Goal: Information Seeking & Learning: Learn about a topic

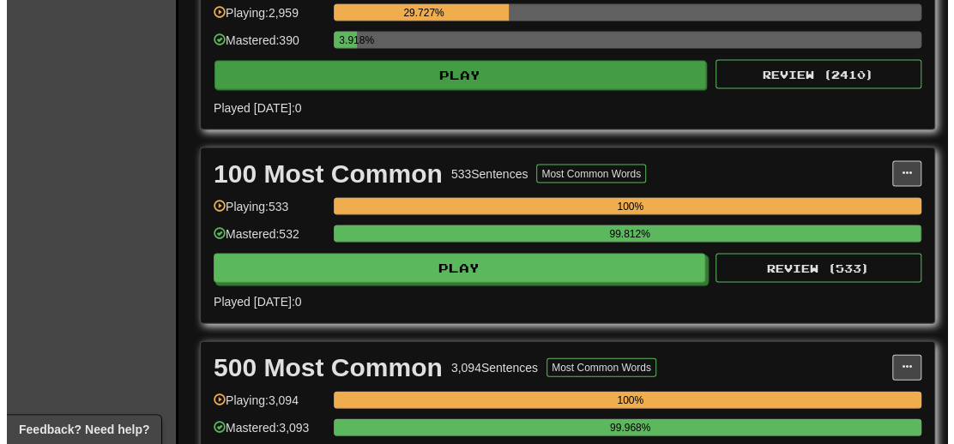
scroll to position [1287, 0]
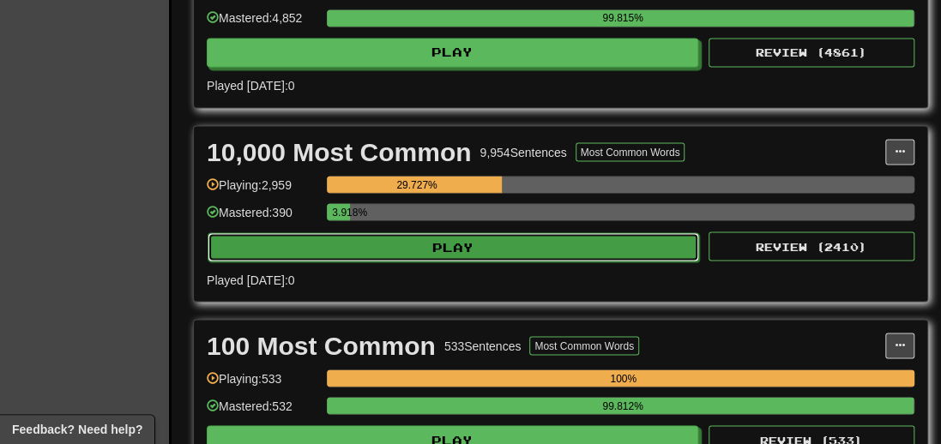
click at [419, 260] on button "Play" at bounding box center [454, 247] width 492 height 29
select select "**"
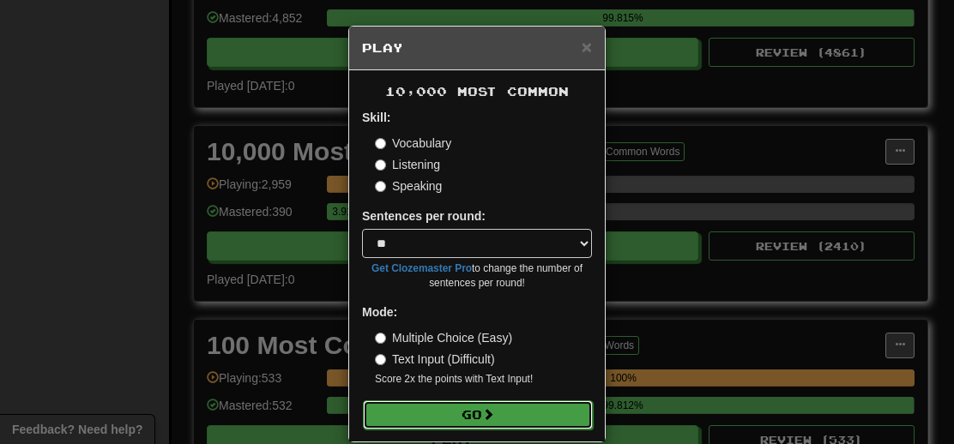
click at [462, 408] on button "Go" at bounding box center [478, 415] width 230 height 29
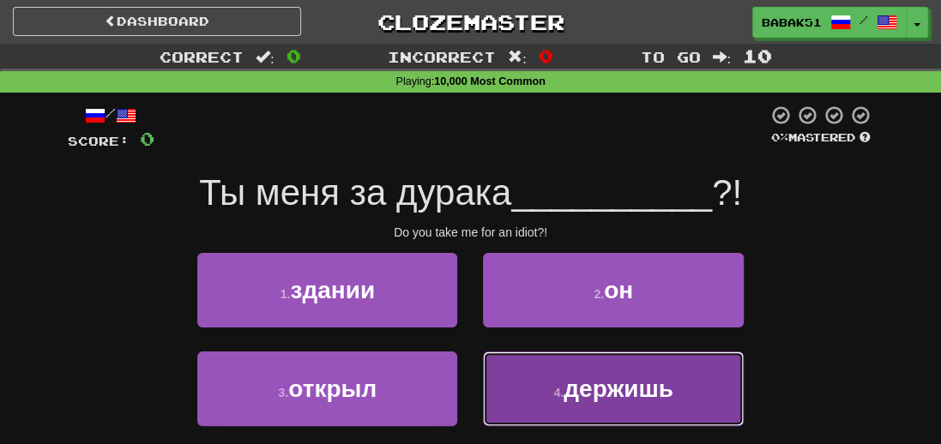
click at [592, 399] on span "держишь" at bounding box center [619, 389] width 110 height 27
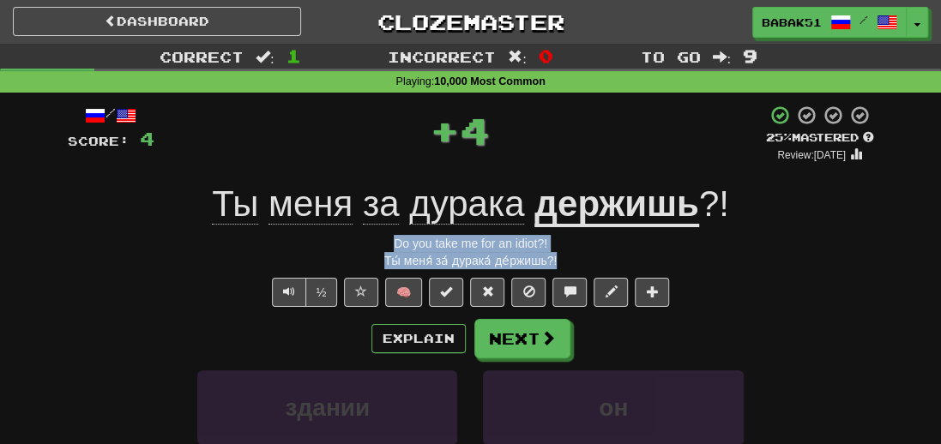
drag, startPoint x: 570, startPoint y: 263, endPoint x: 392, endPoint y: 239, distance: 179.2
click at [392, 239] on div "/ Score: 4 + 4 25 % Mastered Review: [DATE] Ты меня за дурака держишь ?! Do you…" at bounding box center [471, 382] width 806 height 555
copy div "Do you take me for an idiot?! Ты́ меня́ за́ дурака́ де́ржишь?!"
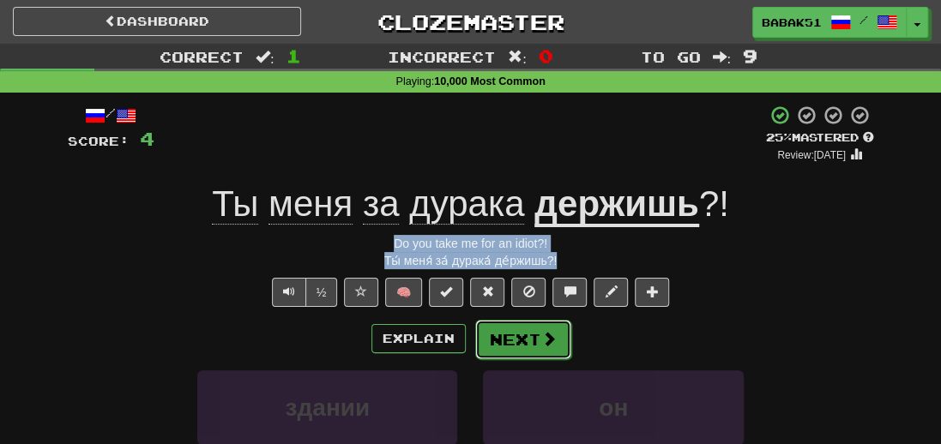
click at [542, 344] on span at bounding box center [548, 338] width 15 height 15
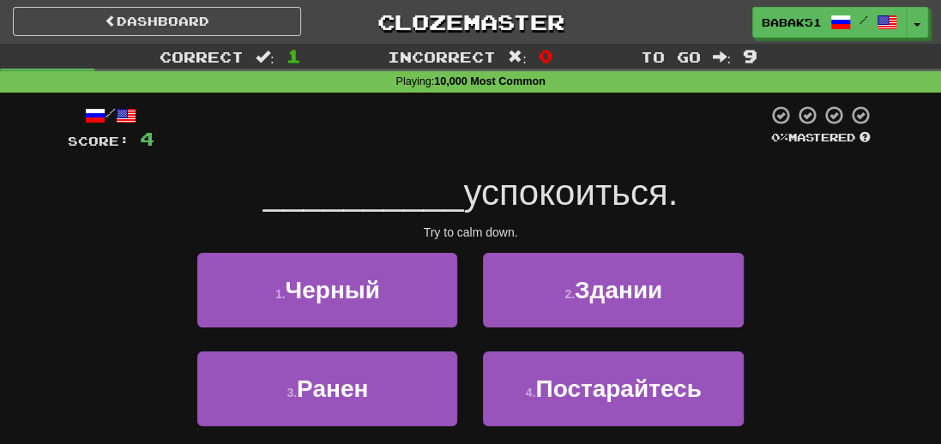
click at [782, 215] on div "__________ успокоиться." at bounding box center [471, 193] width 806 height 47
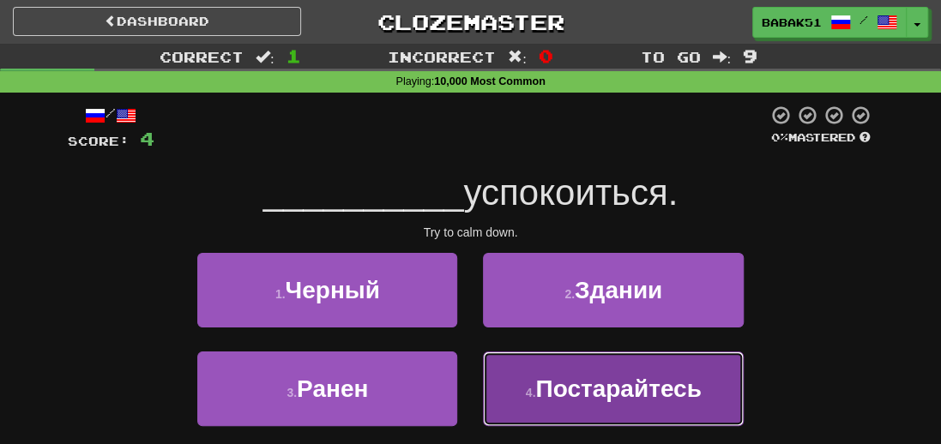
click at [607, 393] on span "Постарайтесь" at bounding box center [618, 389] width 166 height 27
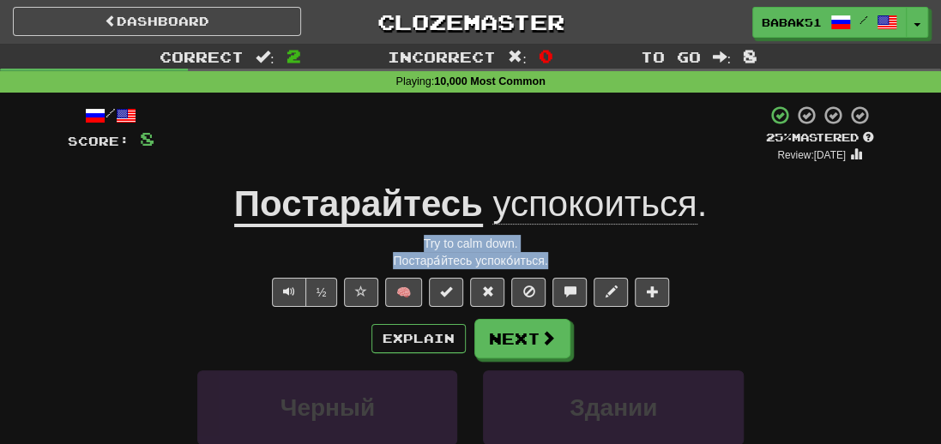
drag, startPoint x: 563, startPoint y: 263, endPoint x: 365, endPoint y: 249, distance: 197.9
click at [365, 249] on div "/ Score: 8 + 4 25 % Mastered Review: 2025-09-21 Постарайтесь успокоиться . Try …" at bounding box center [471, 382] width 806 height 555
copy div "Try to calm down. Постара́йтесь успоко́иться."
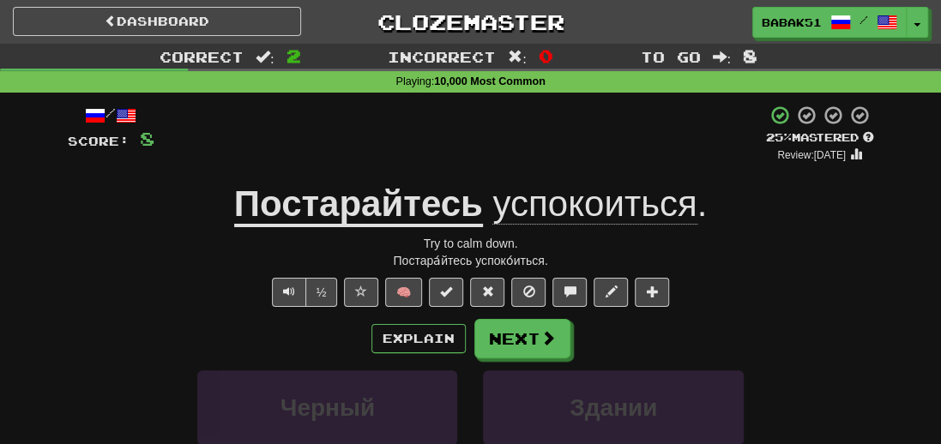
click at [81, 371] on div "Черный Здании" at bounding box center [471, 420] width 858 height 99
click at [522, 344] on button "Next" at bounding box center [523, 339] width 96 height 39
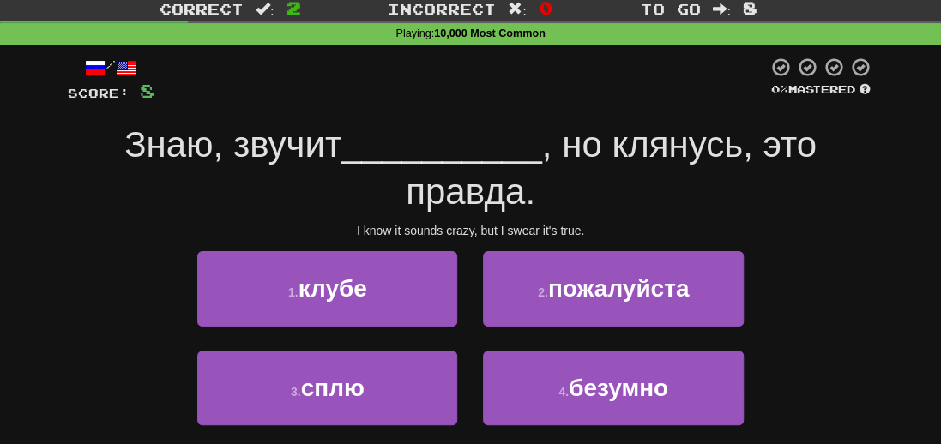
scroll to position [86, 0]
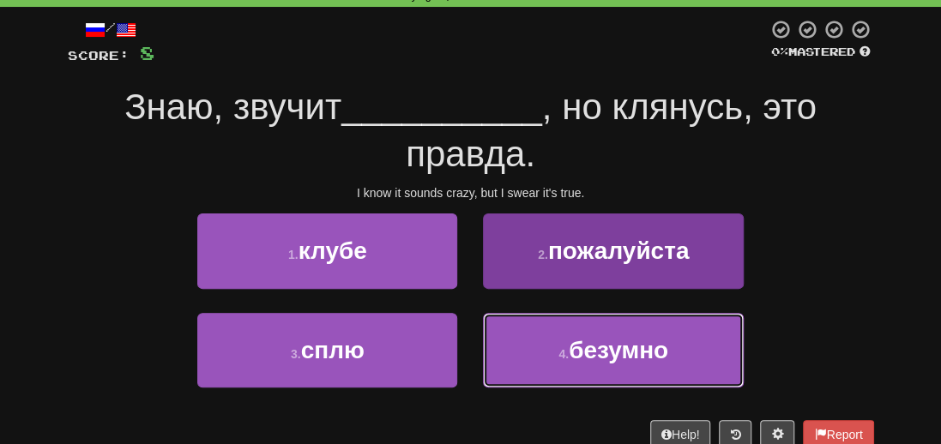
click at [639, 356] on span "безумно" at bounding box center [619, 350] width 100 height 27
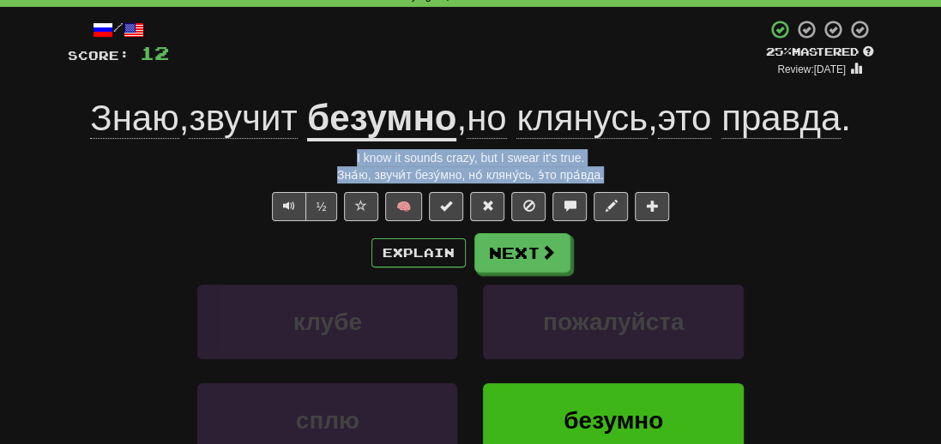
drag, startPoint x: 613, startPoint y: 179, endPoint x: 352, endPoint y: 155, distance: 262.8
click at [352, 155] on div "/ Score: 12 + 4 25 % Mastered Review: 2025-09-21 Знаю , звучит безумно , но кля…" at bounding box center [471, 296] width 806 height 555
copy div "I know it sounds crazy, but I swear it's true. Зна́ю, звучи́т безу́мно, но́ кля…"
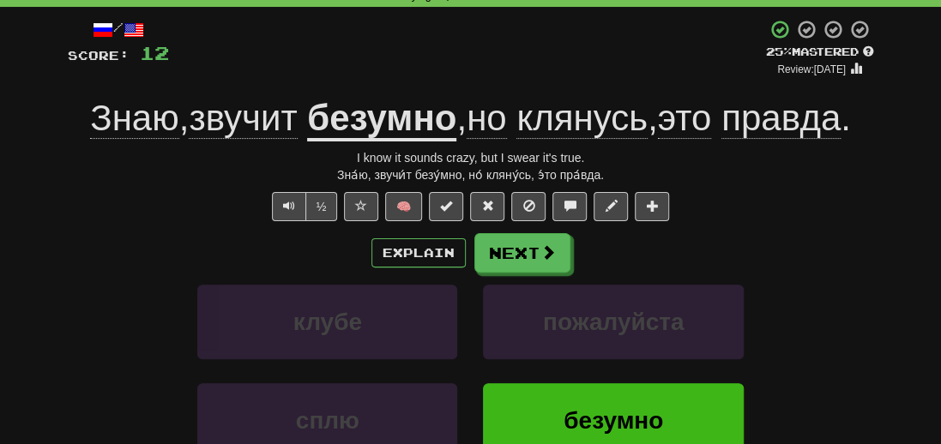
click at [79, 317] on div "клубе пожалуйста" at bounding box center [471, 334] width 858 height 99
click at [535, 244] on button "Next" at bounding box center [523, 253] width 96 height 39
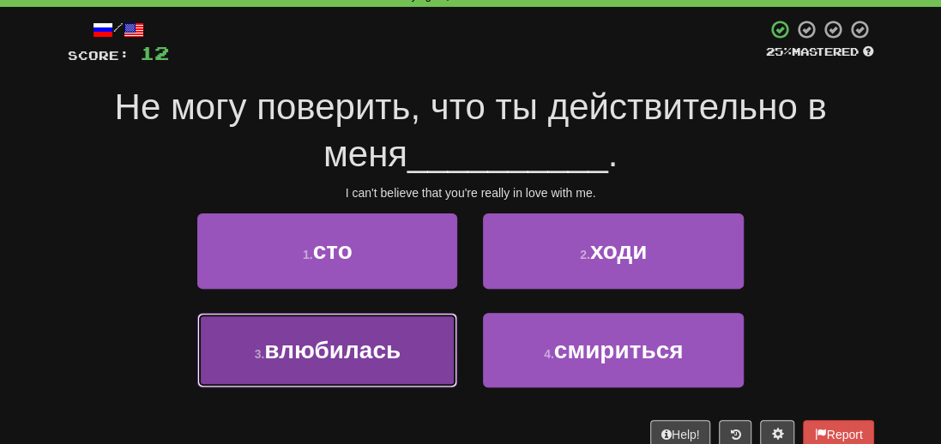
click at [275, 356] on span "влюбилась" at bounding box center [332, 350] width 136 height 27
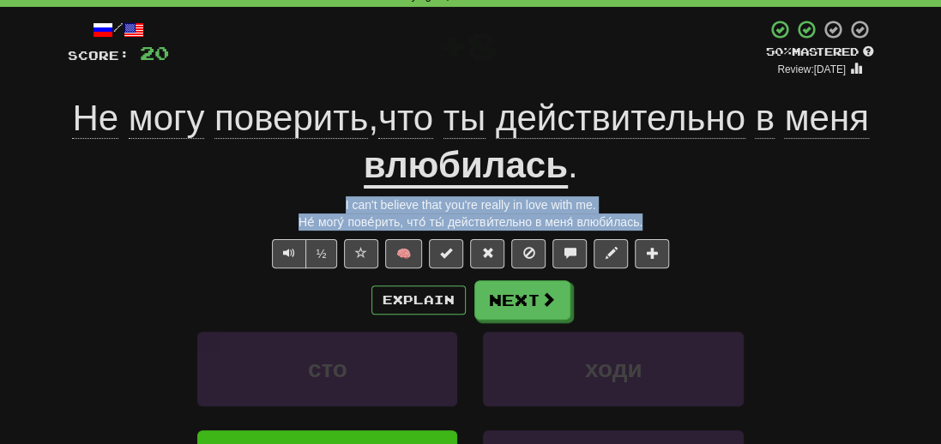
drag, startPoint x: 674, startPoint y: 220, endPoint x: 292, endPoint y: 204, distance: 383.0
click at [292, 204] on div "/ Score: 20 + 8 50 % Mastered Review: 2025-09-30 Не могу поверить , что ты дейс…" at bounding box center [471, 319] width 806 height 601
copy div "I can't believe that you're really in love with me. Не́ могу́ пове́рить, что́ т…"
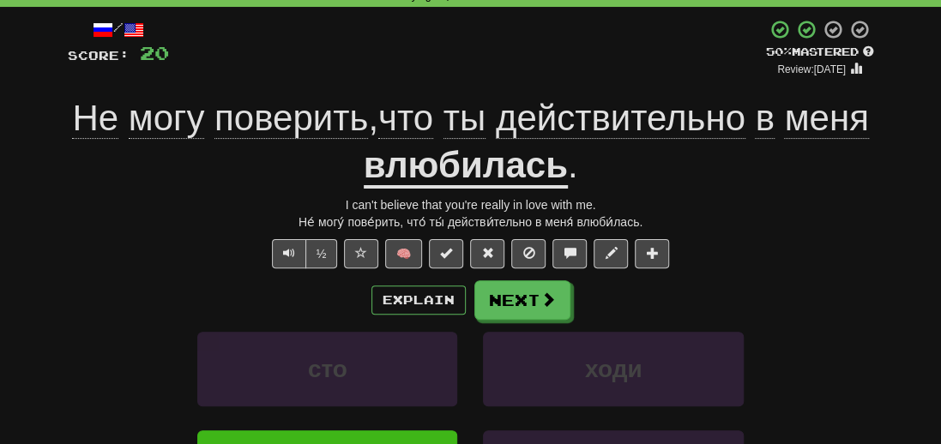
drag, startPoint x: 88, startPoint y: 257, endPoint x: 97, endPoint y: 257, distance: 8.6
click at [88, 257] on div "½ 🧠" at bounding box center [471, 253] width 806 height 29
click at [546, 299] on span at bounding box center [548, 300] width 15 height 15
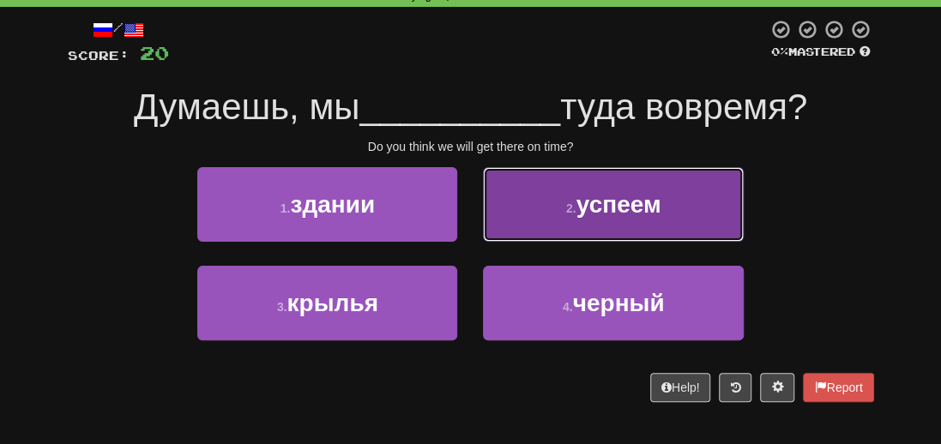
click at [637, 203] on span "успеем" at bounding box center [619, 204] width 85 height 27
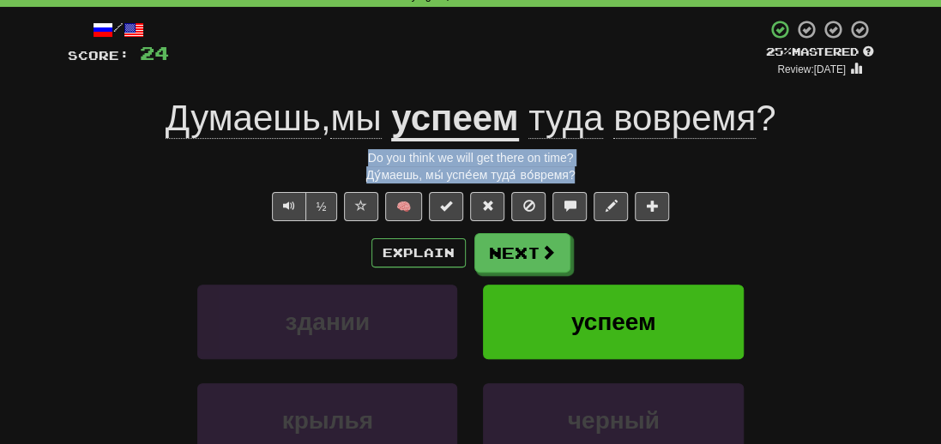
drag, startPoint x: 583, startPoint y: 174, endPoint x: 352, endPoint y: 161, distance: 232.0
click at [352, 161] on div "/ Score: 24 + 4 25 % Mastered Review: 2025-09-21 Думаешь , мы успеем туда вовре…" at bounding box center [471, 296] width 806 height 555
copy div "Do you think we will get there on time? Ду́маешь, мы́ успе́ем туда́ во́время?"
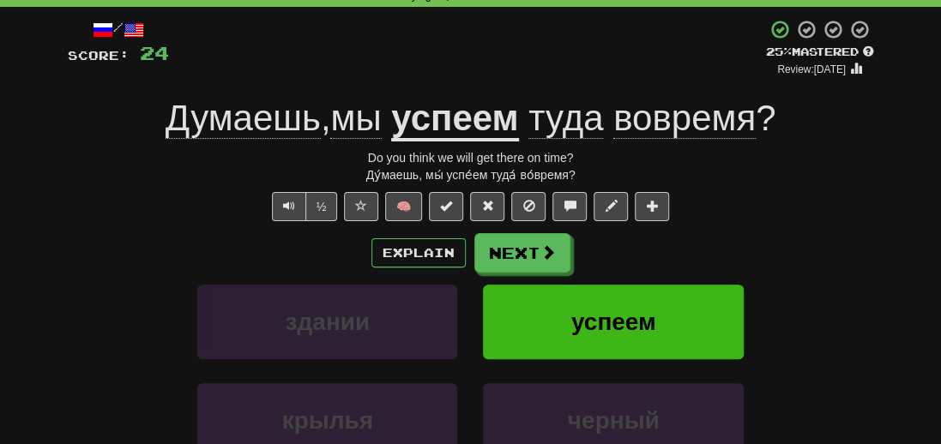
click at [62, 331] on div "/ Score: 24 + 4 25 % Mastered Review: 2025-09-21 Думаешь , мы успеем туда вовре…" at bounding box center [471, 302] width 832 height 591
click at [510, 251] on button "Next" at bounding box center [523, 253] width 96 height 39
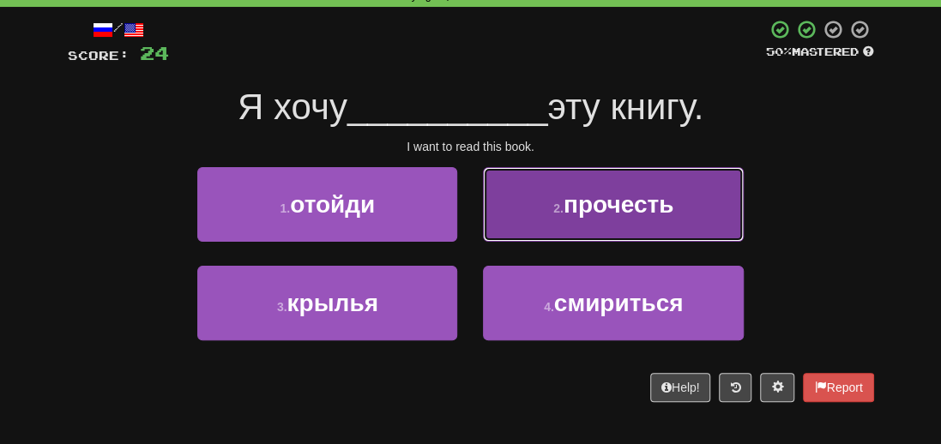
click at [606, 208] on span "прочесть" at bounding box center [619, 204] width 110 height 27
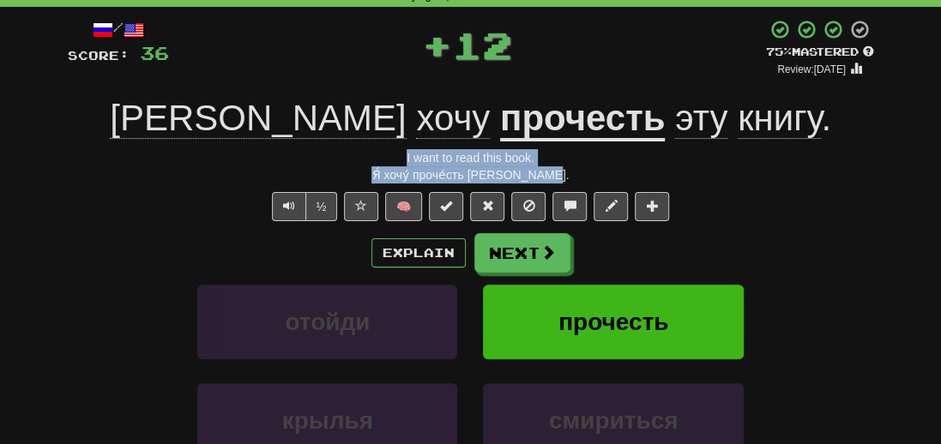
drag, startPoint x: 577, startPoint y: 180, endPoint x: 386, endPoint y: 160, distance: 191.5
click at [386, 160] on div "/ Score: 36 + 12 75 % Mastered Review: 2025-10-20 Я хочу прочесть эту книгу . I…" at bounding box center [471, 296] width 806 height 555
copy div "I want to read this book. Я́ хочу́ проче́сть э́ту кни́гу."
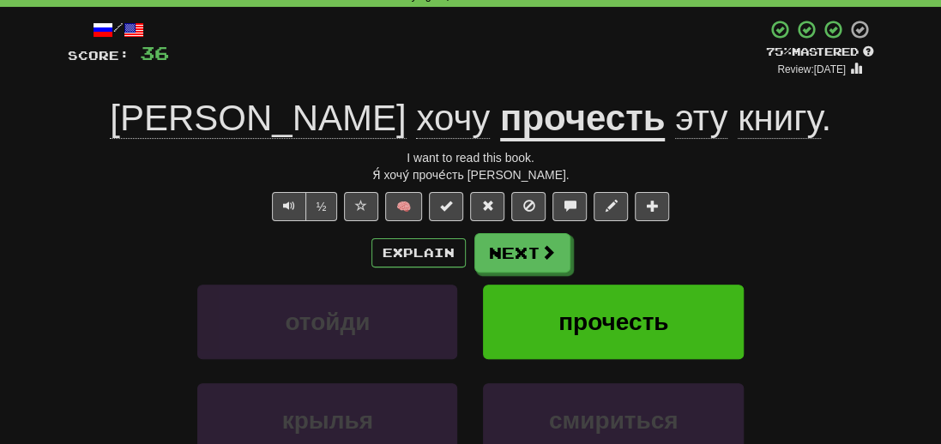
click at [29, 407] on div "Correct : 6 Incorrect : 0 To go : 4 Playing : 10,000 Most Common / Score: 36 + …" at bounding box center [470, 278] width 941 height 640
click at [535, 253] on button "Next" at bounding box center [523, 253] width 96 height 39
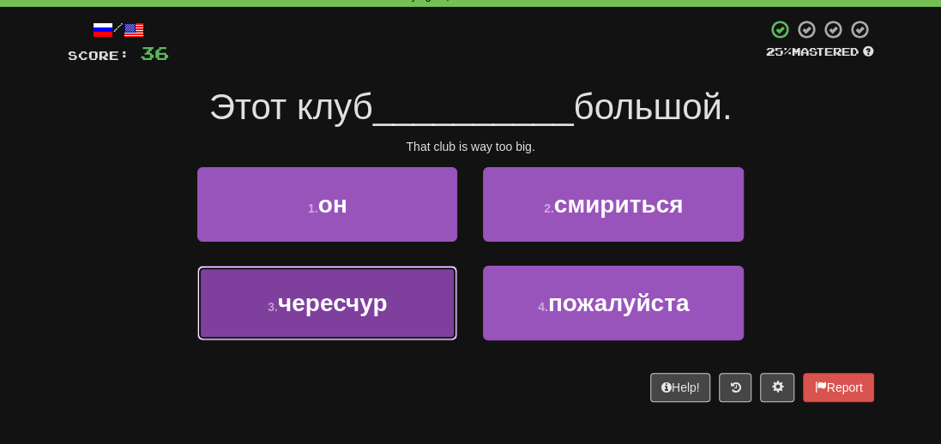
click at [354, 305] on span "чересчур" at bounding box center [333, 303] width 110 height 27
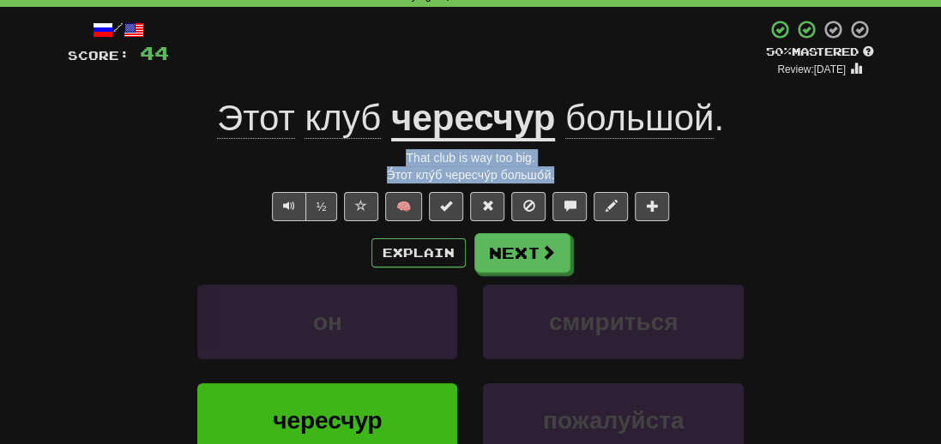
drag, startPoint x: 567, startPoint y: 179, endPoint x: 390, endPoint y: 163, distance: 178.3
click at [390, 163] on div "/ Score: 44 + 8 50 % Mastered Review: 2025-09-30 Этот клуб чересчур большой . T…" at bounding box center [471, 296] width 806 height 555
copy div "That club is way too big. Э́тот клу́б чересчу́р большо́й."
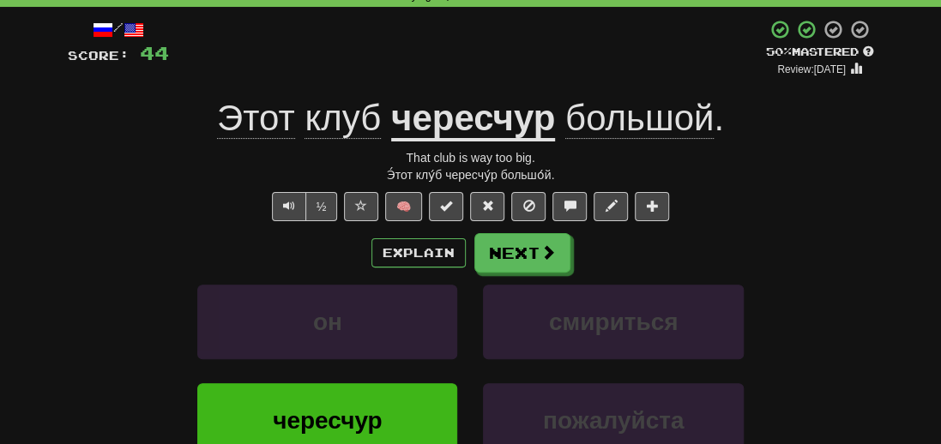
click at [81, 359] on div "он смириться" at bounding box center [471, 334] width 858 height 99
click at [542, 239] on button "Next" at bounding box center [523, 253] width 96 height 39
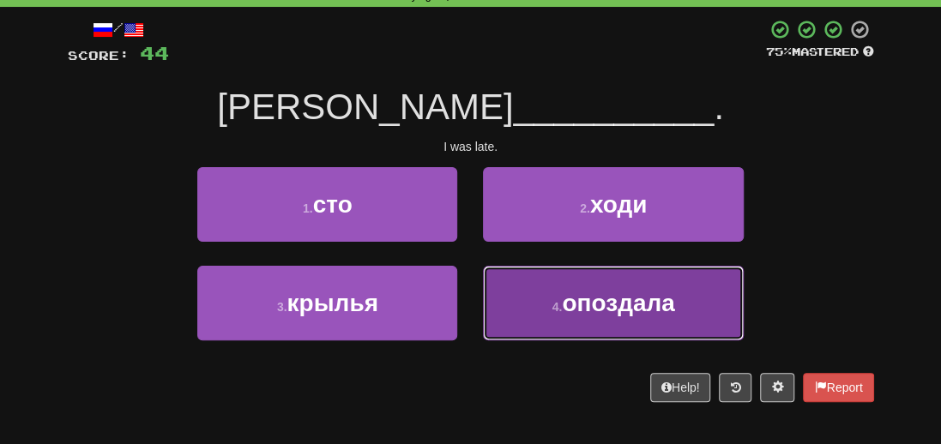
click at [609, 303] on span "опоздала" at bounding box center [618, 303] width 112 height 27
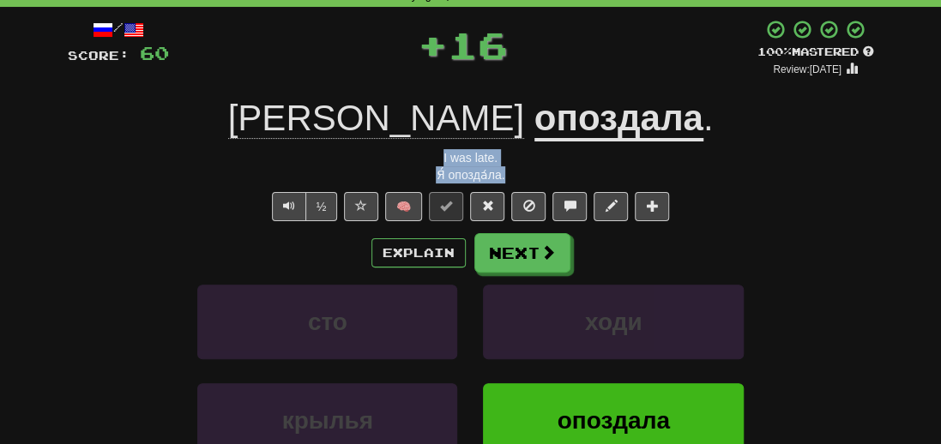
drag, startPoint x: 537, startPoint y: 169, endPoint x: 402, endPoint y: 159, distance: 135.1
click at [402, 159] on div "/ Score: 60 + 16 100 % Mastered Review: 2026-03-19 Я опоздала . I was late. Я́ …" at bounding box center [471, 296] width 806 height 555
copy div "I was late. Я́ опозда́ла."
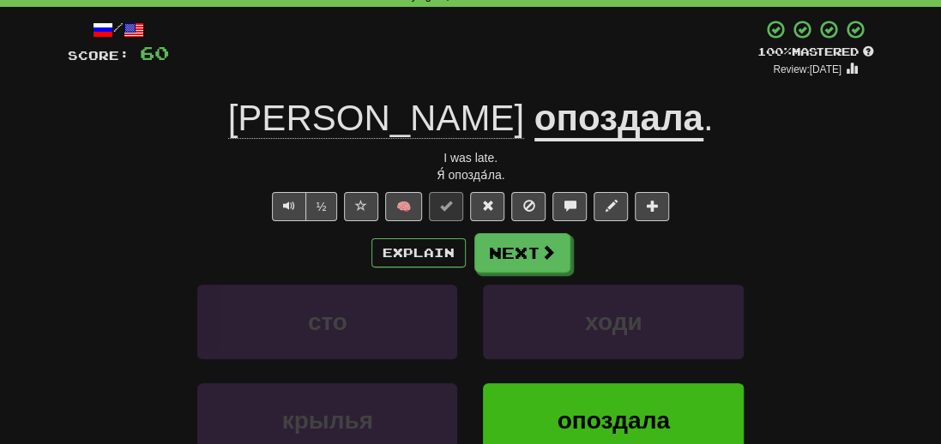
click at [82, 313] on div "сто ходи" at bounding box center [471, 334] width 858 height 99
click at [518, 257] on button "Next" at bounding box center [523, 253] width 96 height 39
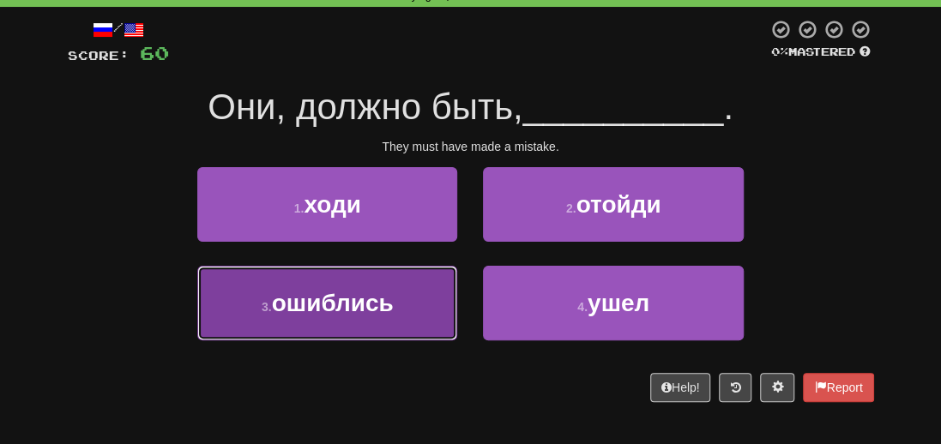
click at [335, 308] on span "ошиблись" at bounding box center [333, 303] width 122 height 27
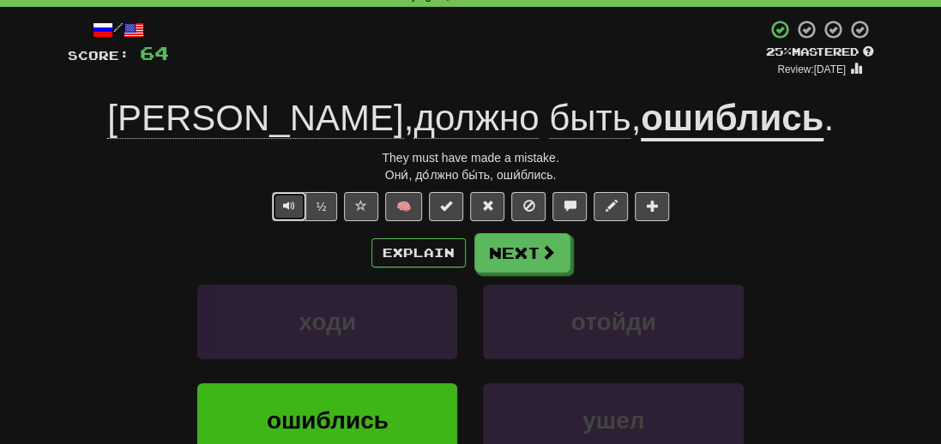
click at [284, 210] on span "Text-to-speech controls" at bounding box center [289, 206] width 12 height 12
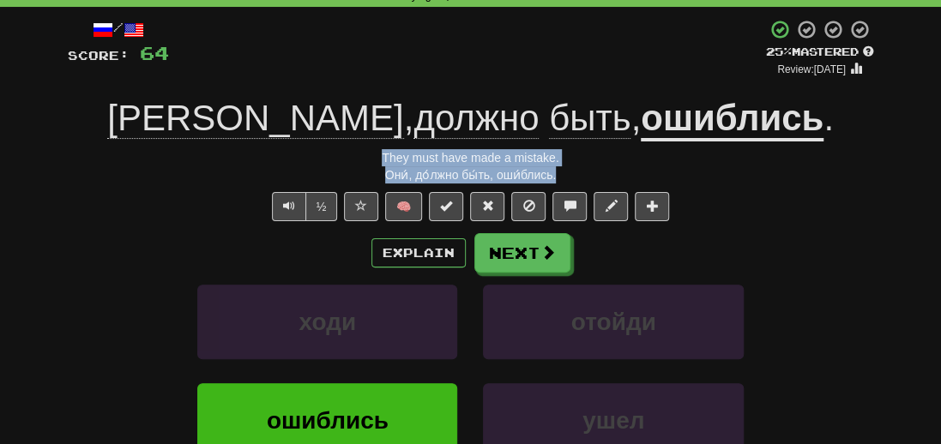
drag, startPoint x: 571, startPoint y: 183, endPoint x: 347, endPoint y: 156, distance: 226.4
click at [347, 156] on div "/ Score: 64 + 4 25 % Mastered Review: 2025-09-21 Они , должно быть , ошиблись .…" at bounding box center [471, 296] width 806 height 555
copy div "They must have made a mistake. Они́, до́лжно бы́ть, оши́блись."
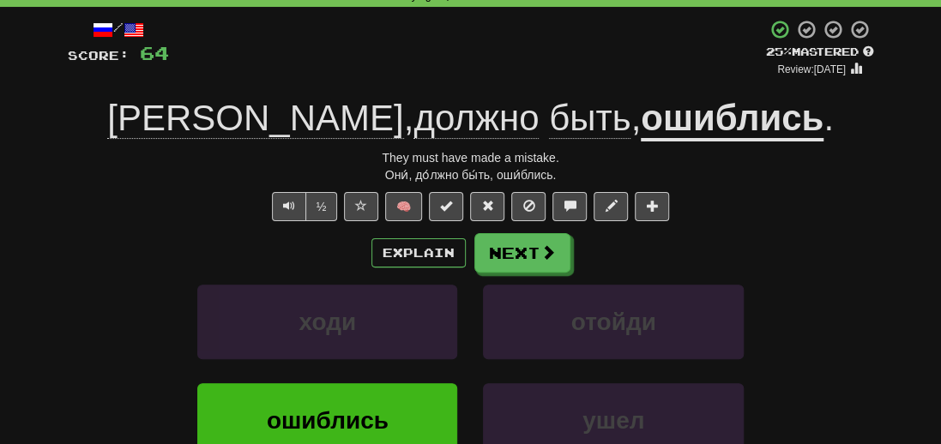
click at [71, 305] on div "ходи отойди" at bounding box center [471, 334] width 858 height 99
click at [531, 246] on button "Next" at bounding box center [523, 253] width 96 height 39
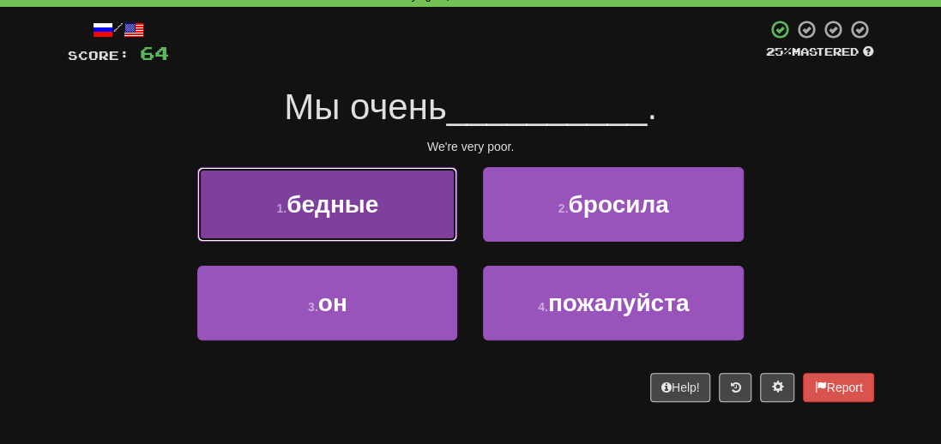
click at [396, 214] on button "1 . бедные" at bounding box center [327, 204] width 260 height 75
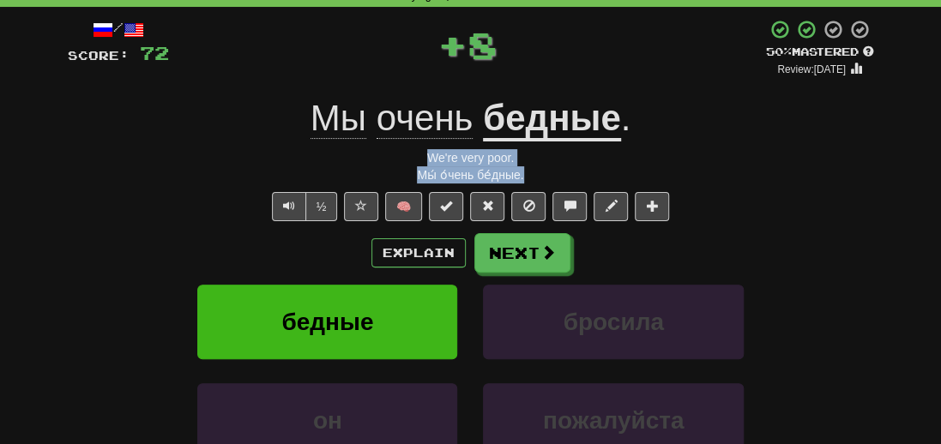
drag, startPoint x: 554, startPoint y: 174, endPoint x: 400, endPoint y: 164, distance: 154.8
click at [400, 164] on div "/ Score: 72 + 8 50 % Mastered Review: 2025-09-30 Мы очень бедные . We're very p…" at bounding box center [471, 296] width 806 height 555
copy div "We're very poor. Мы́ о́чень бе́дные."
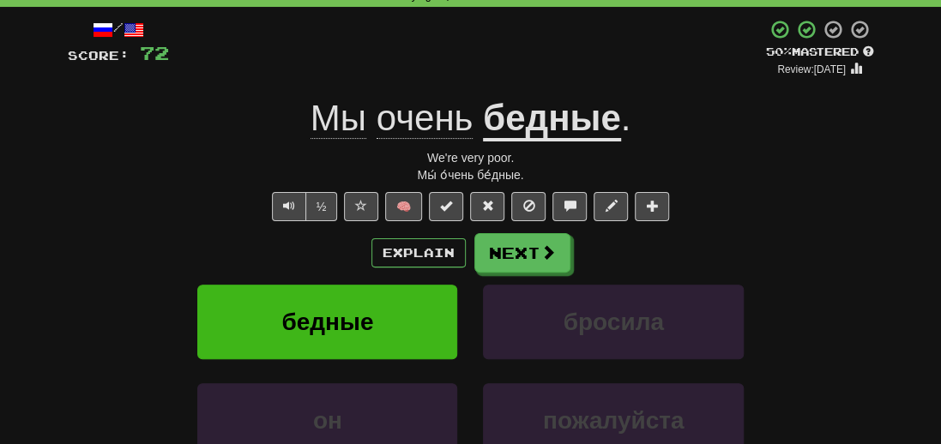
click at [51, 310] on div "Correct : 10 Incorrect : 0 To go : 0 Playing : 10,000 Most Common / Score: 72 +…" at bounding box center [470, 278] width 941 height 640
click at [491, 257] on button "Next" at bounding box center [523, 253] width 96 height 39
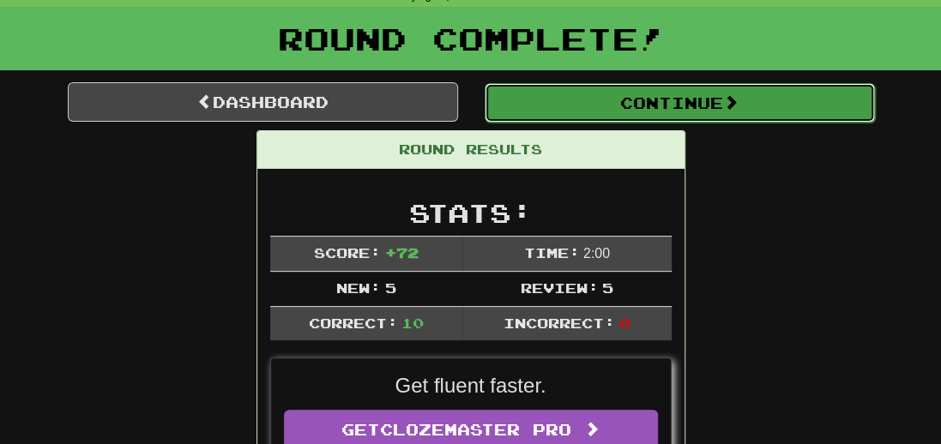
click at [648, 104] on button "Continue" at bounding box center [680, 102] width 390 height 39
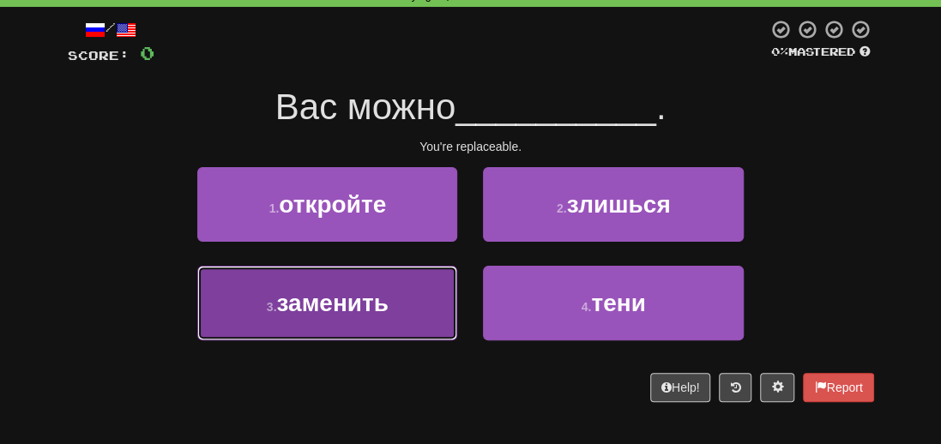
click at [325, 310] on span "заменить" at bounding box center [332, 303] width 112 height 27
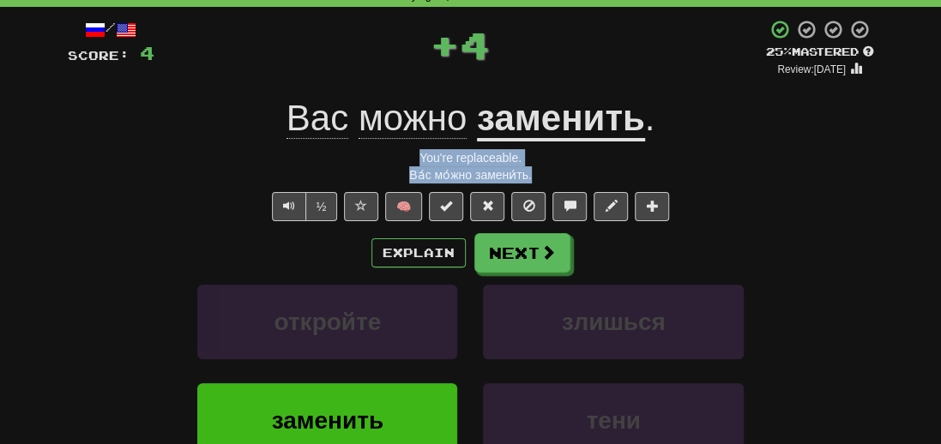
drag, startPoint x: 540, startPoint y: 174, endPoint x: 396, endPoint y: 164, distance: 143.7
click at [396, 164] on div "/ Score: 4 + 4 25 % Mastered Review: 2025-09-21 Вас можно заменить . You're rep…" at bounding box center [471, 296] width 806 height 555
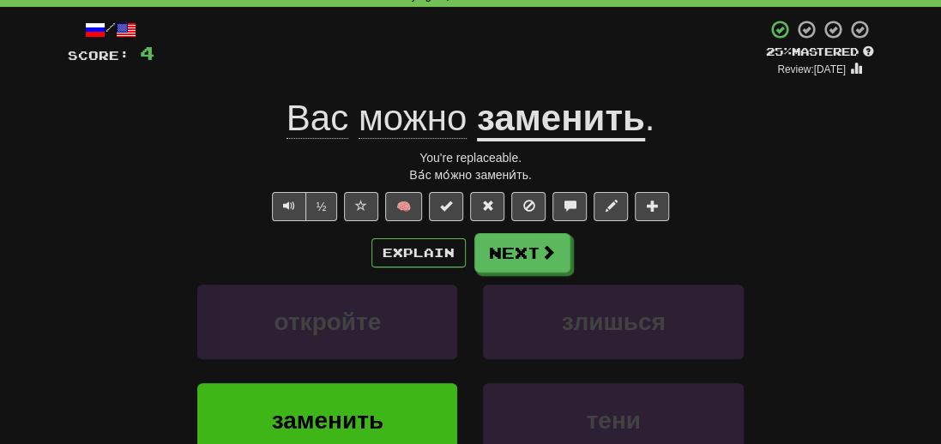
click at [76, 267] on div "Explain Next" at bounding box center [471, 252] width 806 height 39
click at [533, 246] on button "Next" at bounding box center [523, 253] width 96 height 39
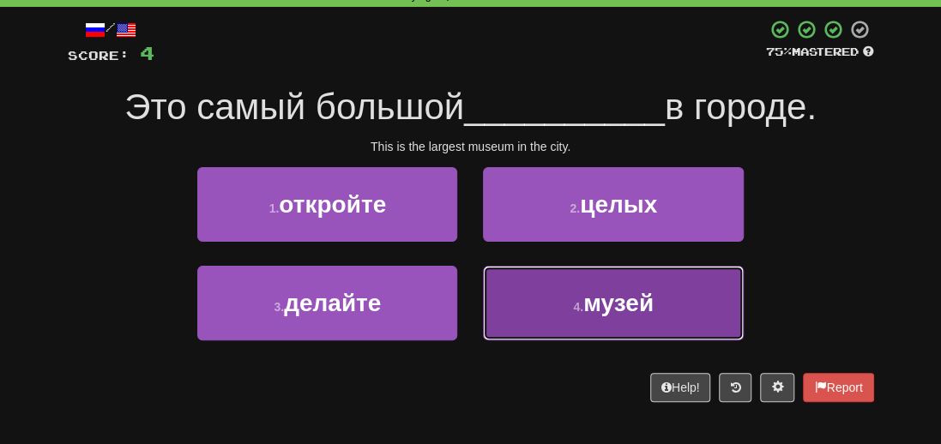
click at [667, 311] on button "4 . музей" at bounding box center [613, 303] width 260 height 75
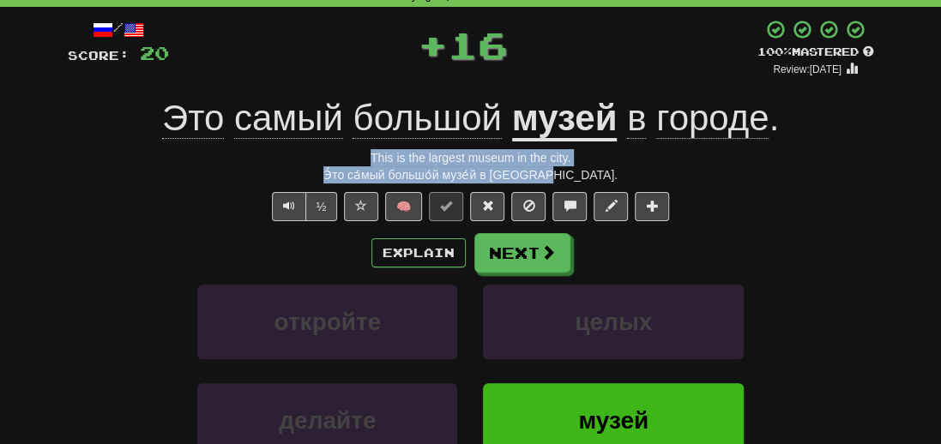
drag, startPoint x: 627, startPoint y: 178, endPoint x: 337, endPoint y: 155, distance: 290.9
click at [337, 155] on div "/ Score: 20 + 16 100 % Mastered Review: 2026-03-19 Это самый большой музей в го…" at bounding box center [471, 296] width 806 height 555
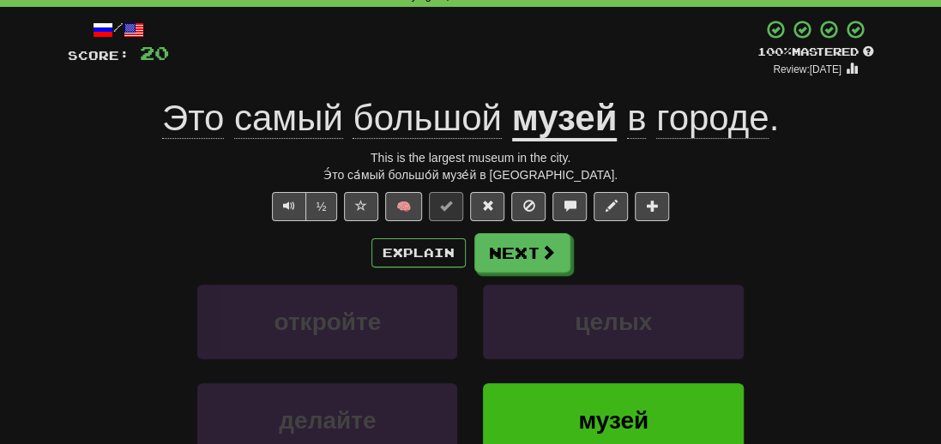
click at [45, 311] on div "Correct : 2 Incorrect : 0 To go : 8 Playing : 10,000 Most Common / Score: 20 + …" at bounding box center [470, 278] width 941 height 640
click at [536, 255] on button "Next" at bounding box center [523, 253] width 96 height 39
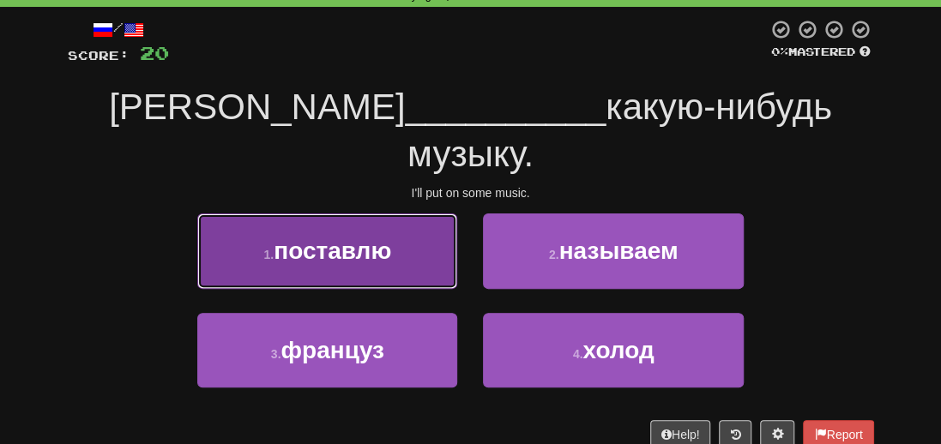
click at [323, 238] on span "поставлю" at bounding box center [333, 251] width 118 height 27
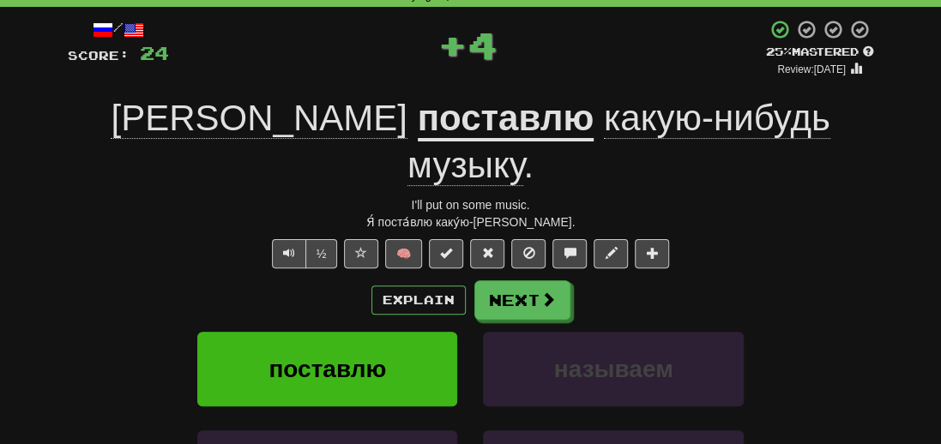
drag, startPoint x: 599, startPoint y: 180, endPoint x: 341, endPoint y: 159, distance: 259.1
click at [341, 159] on div "/ Score: 24 + 4 25 % Mastered Review: 2025-09-21 Я поставлю какую-нибудь музыку…" at bounding box center [471, 319] width 806 height 601
click at [49, 293] on div "Correct : 3 Incorrect : 0 To go : 7 Playing : 10,000 Most Common / Score: 24 + …" at bounding box center [470, 301] width 941 height 687
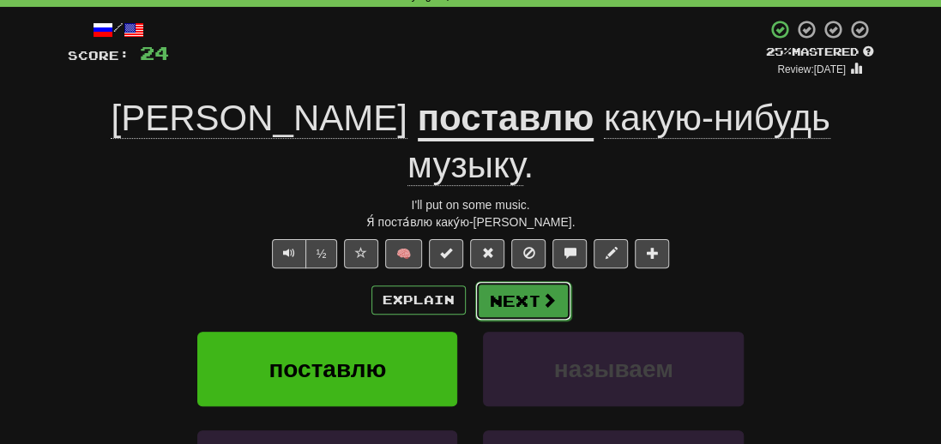
click at [487, 281] on button "Next" at bounding box center [523, 300] width 96 height 39
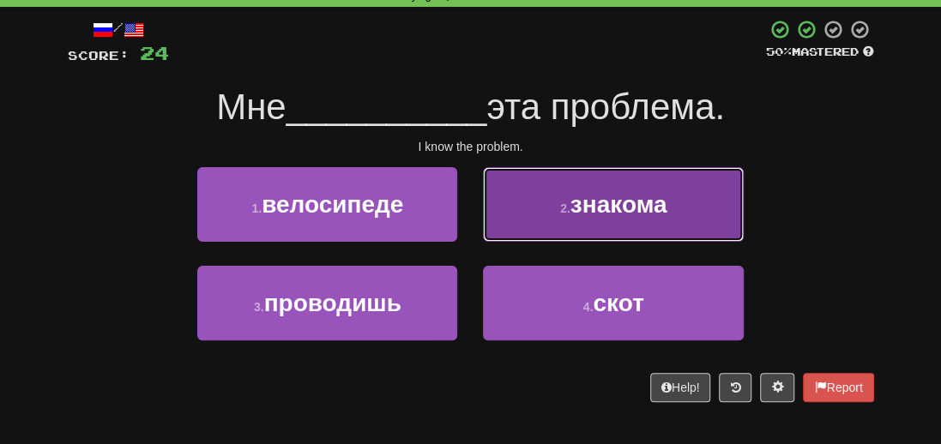
click at [652, 214] on span "знакома" at bounding box center [619, 204] width 97 height 27
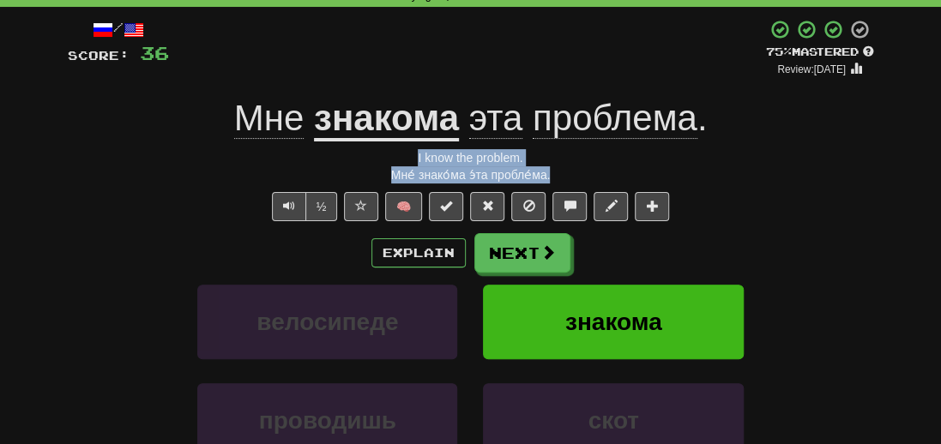
drag, startPoint x: 553, startPoint y: 177, endPoint x: 390, endPoint y: 156, distance: 164.3
click at [390, 156] on div "/ Score: 36 + 12 75 % Mastered Review: 2025-10-20 Мне знакома эта проблема . I …" at bounding box center [471, 296] width 806 height 555
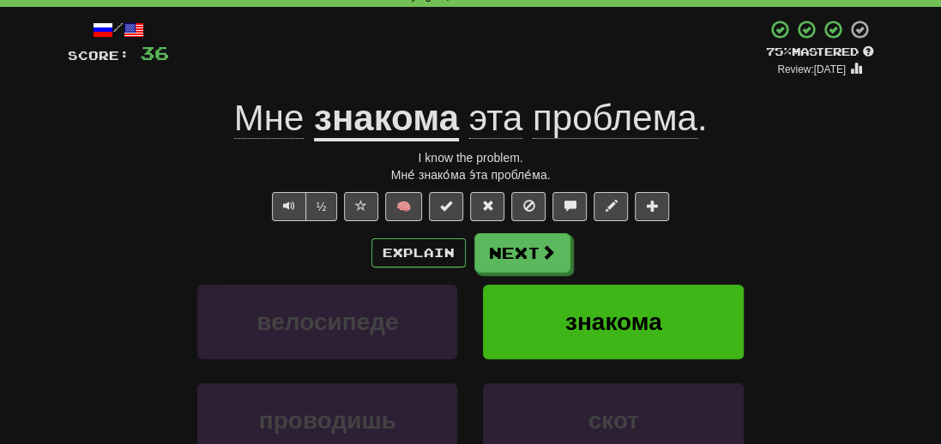
click at [51, 264] on div "Correct : 4 Incorrect : 0 To go : 6 Playing : 10,000 Most Common / Score: 36 + …" at bounding box center [470, 278] width 941 height 640
click at [521, 246] on button "Next" at bounding box center [523, 253] width 96 height 39
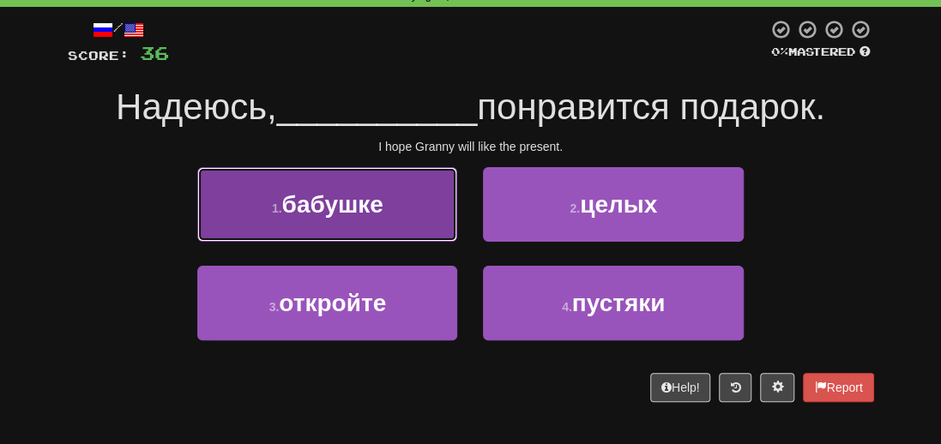
click at [276, 214] on button "1 . бабушке" at bounding box center [327, 204] width 260 height 75
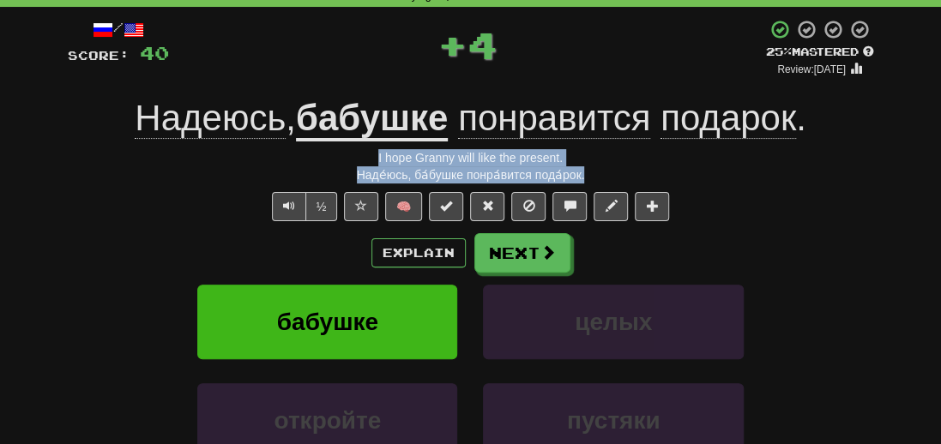
drag, startPoint x: 616, startPoint y: 171, endPoint x: 325, endPoint y: 160, distance: 291.1
click at [325, 160] on div "/ Score: 40 + 4 25 % Mastered Review: 2025-09-21 Надеюсь , бабушке понравится п…" at bounding box center [471, 296] width 806 height 555
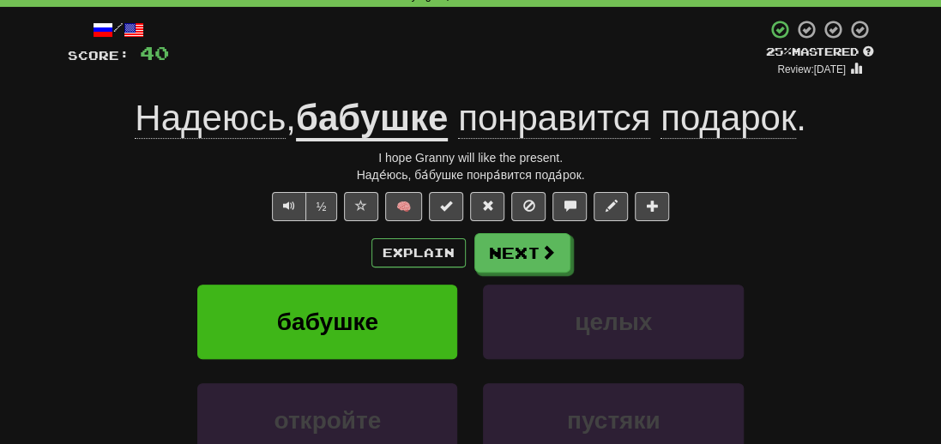
click at [57, 323] on div "/ Score: 40 + 4 25 % Mastered Review: 2025-09-21 Надеюсь , бабушке понравится п…" at bounding box center [471, 302] width 832 height 591
click at [545, 253] on span at bounding box center [548, 252] width 15 height 15
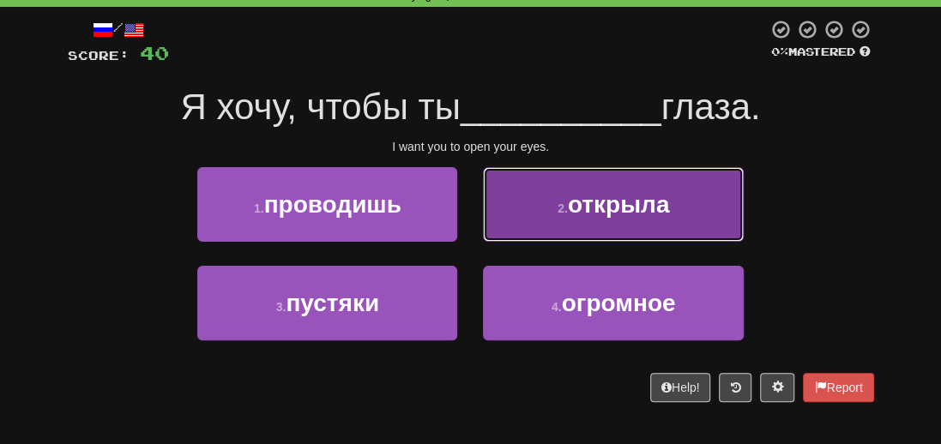
click at [643, 227] on button "2 . открыла" at bounding box center [613, 204] width 260 height 75
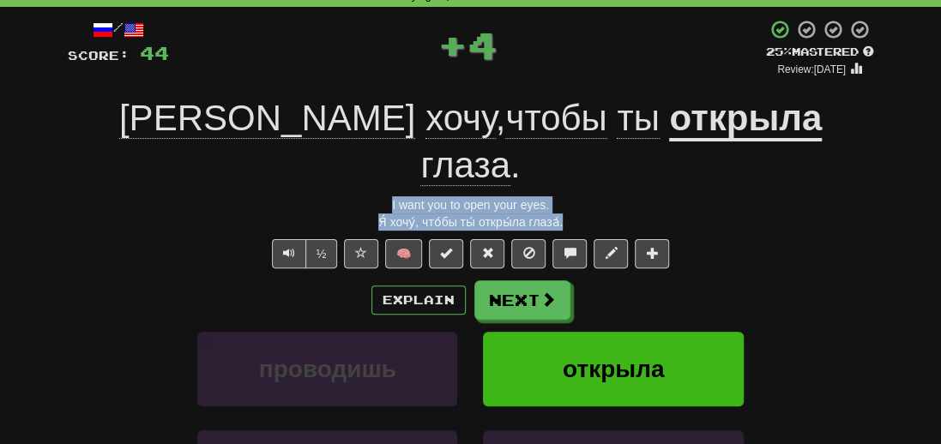
drag, startPoint x: 598, startPoint y: 178, endPoint x: 367, endPoint y: 157, distance: 231.7
click at [367, 157] on div "/ Score: 44 + 4 25 % Mastered Review: 2025-09-21 Я хочу , чтобы ты открыла глаз…" at bounding box center [471, 319] width 806 height 601
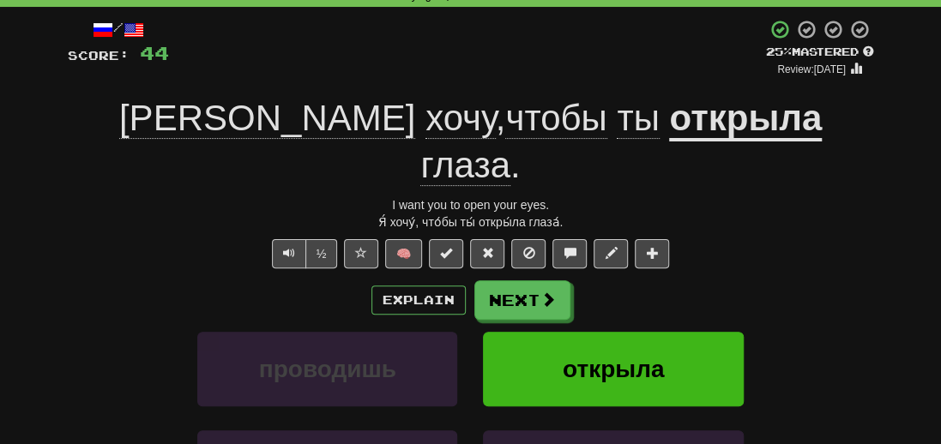
click at [70, 335] on div "проводишь открыла" at bounding box center [471, 381] width 858 height 99
click at [539, 281] on button "Next" at bounding box center [523, 300] width 96 height 39
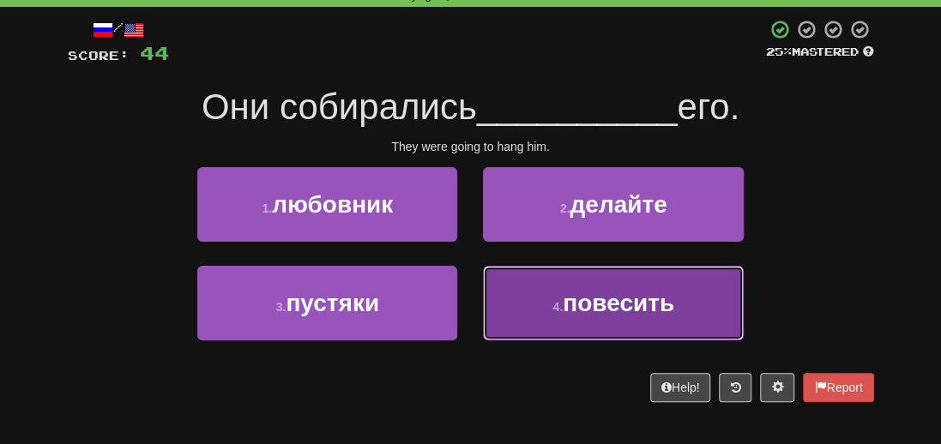
click at [638, 308] on span "повесить" at bounding box center [619, 303] width 112 height 27
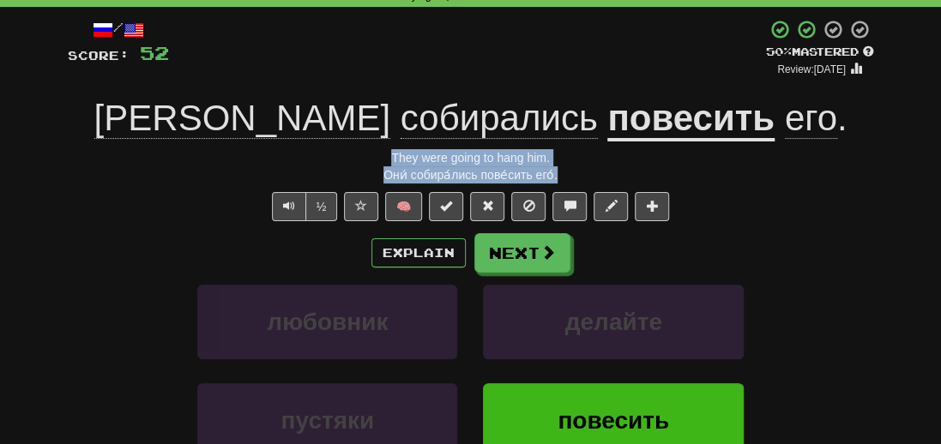
drag, startPoint x: 559, startPoint y: 172, endPoint x: 356, endPoint y: 160, distance: 203.7
click at [356, 160] on div "/ Score: 52 + 8 50 % Mastered Review: 2025-09-30 Они собирались повесить его . …" at bounding box center [471, 296] width 806 height 555
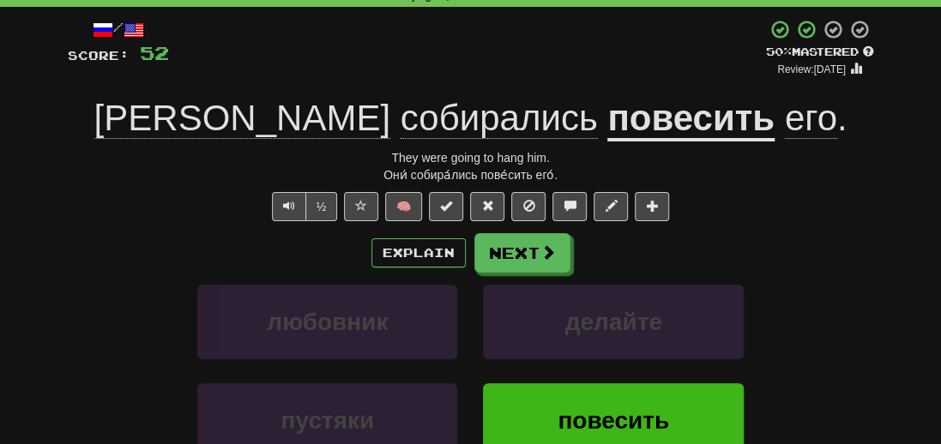
click at [102, 309] on div "любовник делайте" at bounding box center [471, 334] width 858 height 99
click at [515, 245] on button "Next" at bounding box center [523, 253] width 96 height 39
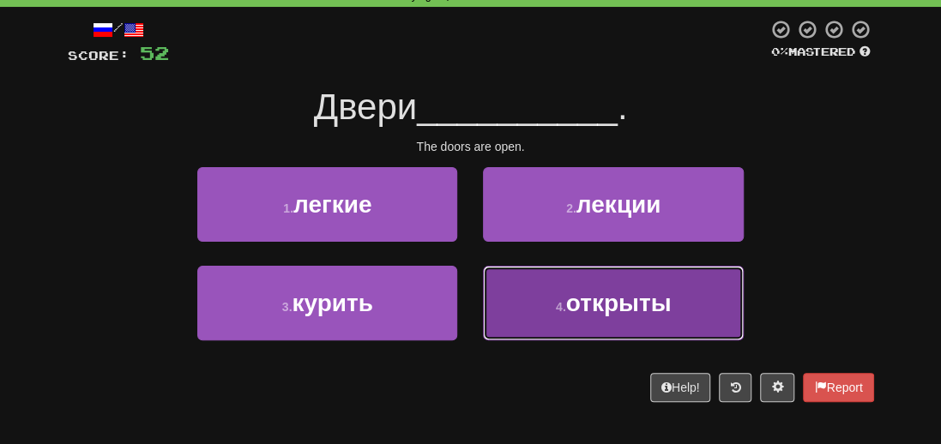
click at [596, 311] on span "открыты" at bounding box center [619, 303] width 106 height 27
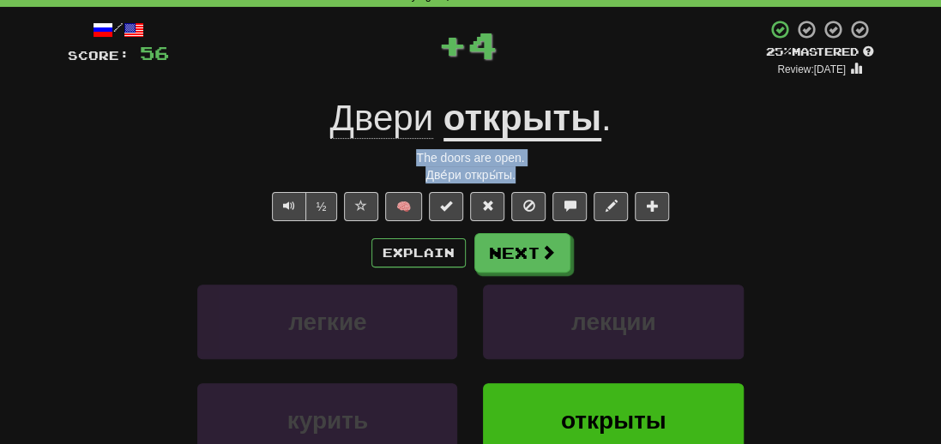
drag, startPoint x: 529, startPoint y: 173, endPoint x: 416, endPoint y: 162, distance: 113.8
click at [416, 162] on div "/ Score: 56 + 4 25 % Mastered Review: 2025-09-21 Двери открыты . The doors are …" at bounding box center [471, 296] width 806 height 555
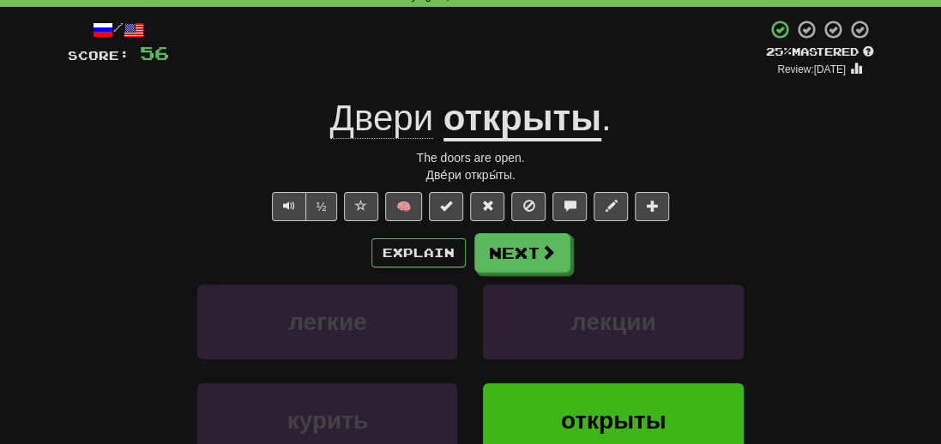
click at [76, 337] on div "легкие лекции" at bounding box center [471, 334] width 858 height 99
click at [515, 251] on button "Next" at bounding box center [523, 253] width 96 height 39
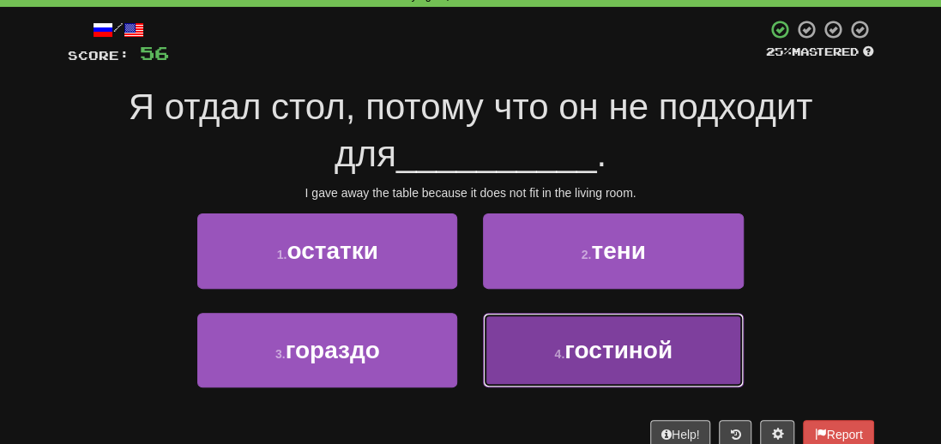
click at [645, 341] on span "гостиной" at bounding box center [619, 350] width 108 height 27
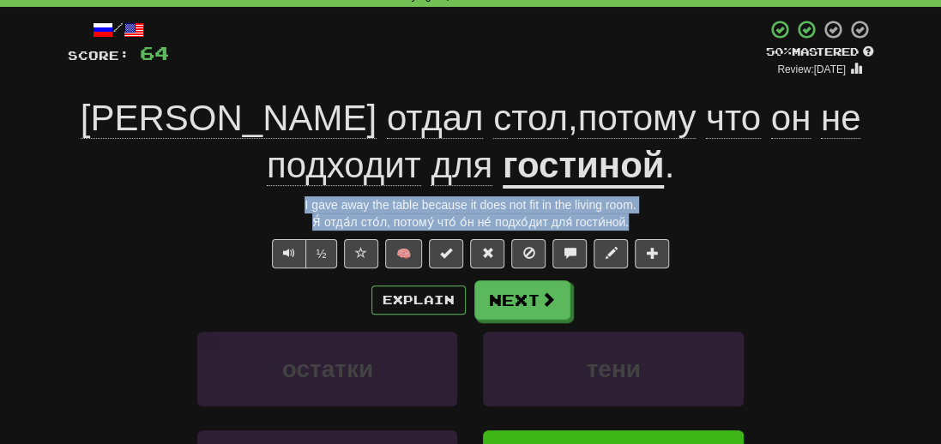
drag, startPoint x: 649, startPoint y: 214, endPoint x: 295, endPoint y: 202, distance: 353.7
click at [295, 202] on div "/ Score: 64 + 8 50 % Mastered Review: 2025-09-30 Я отдал стол , потому что он н…" at bounding box center [471, 319] width 806 height 601
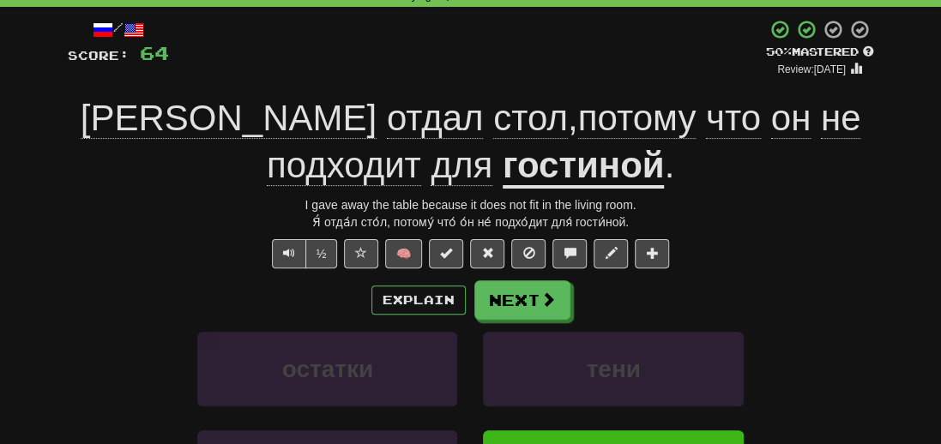
click at [94, 347] on div "остатки тени" at bounding box center [471, 381] width 858 height 99
click at [511, 301] on button "Next" at bounding box center [523, 300] width 96 height 39
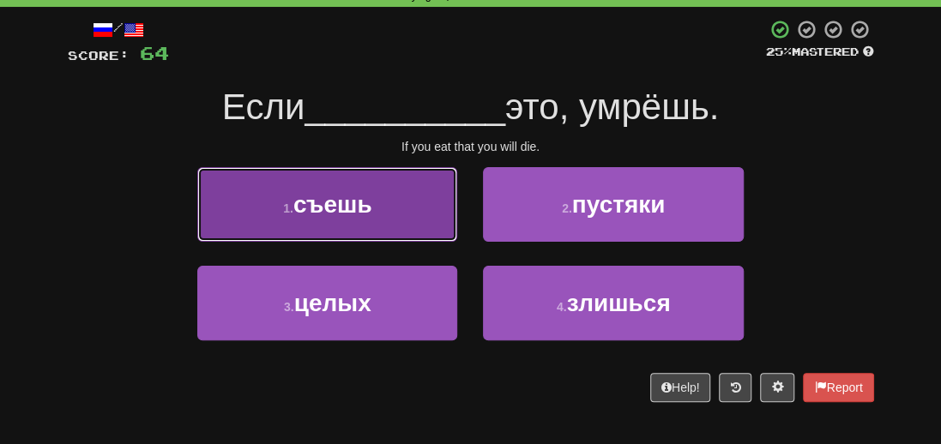
click at [357, 202] on span "съешь" at bounding box center [332, 204] width 79 height 27
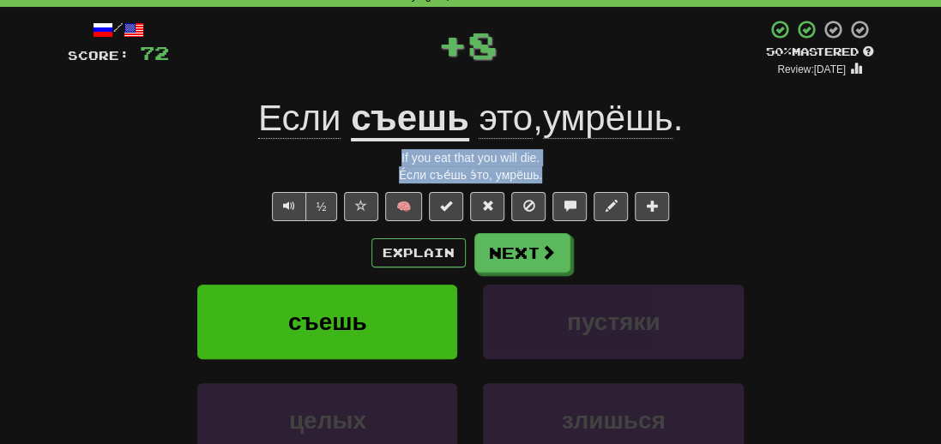
drag, startPoint x: 565, startPoint y: 172, endPoint x: 364, endPoint y: 155, distance: 201.5
click at [364, 155] on div "/ Score: 72 + 8 50 % Mastered Review: 2025-09-30 Если съешь это , умрёшь . If y…" at bounding box center [471, 296] width 806 height 555
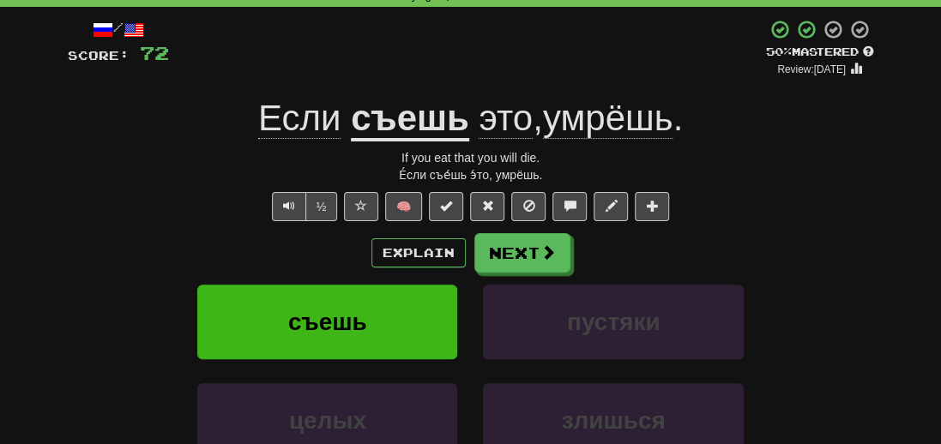
click at [63, 269] on div "/ Score: 72 + 8 50 % Mastered Review: 2025-09-30 Если съешь это , умрёшь . If y…" at bounding box center [471, 302] width 832 height 591
click at [529, 257] on button "Next" at bounding box center [523, 253] width 96 height 39
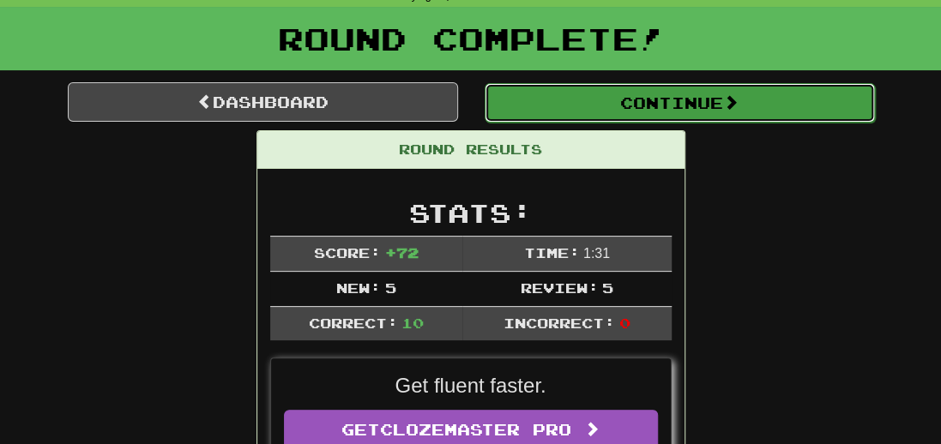
click at [674, 104] on button "Continue" at bounding box center [680, 102] width 390 height 39
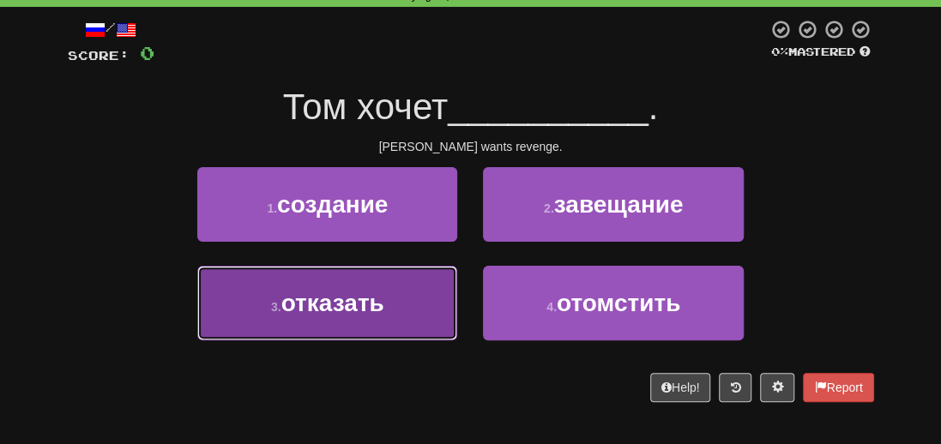
click at [323, 320] on button "3 . отказать" at bounding box center [327, 303] width 260 height 75
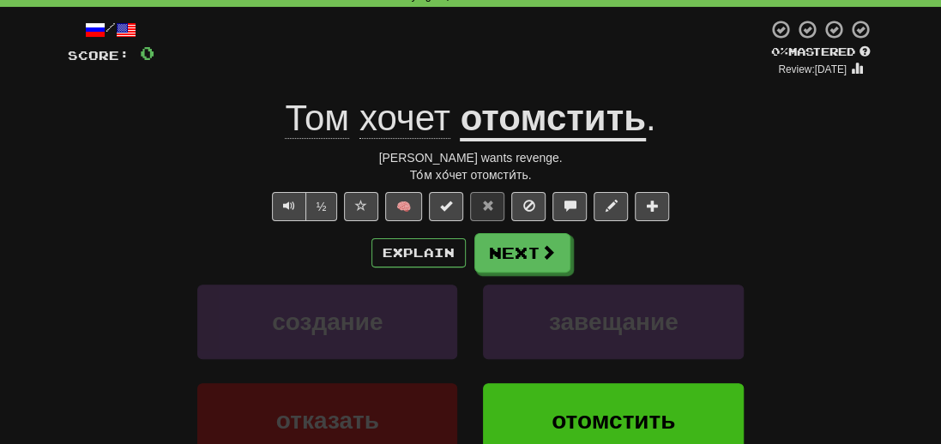
click at [571, 134] on u "отомстить" at bounding box center [552, 120] width 185 height 44
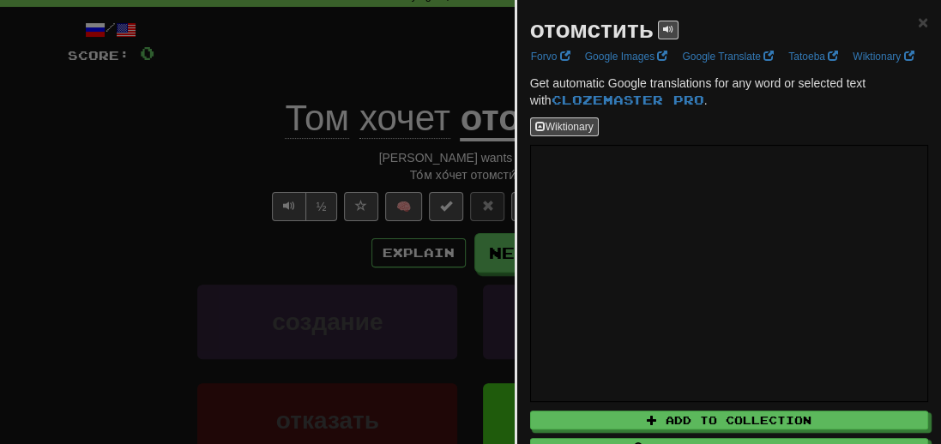
click at [169, 262] on div at bounding box center [470, 222] width 941 height 444
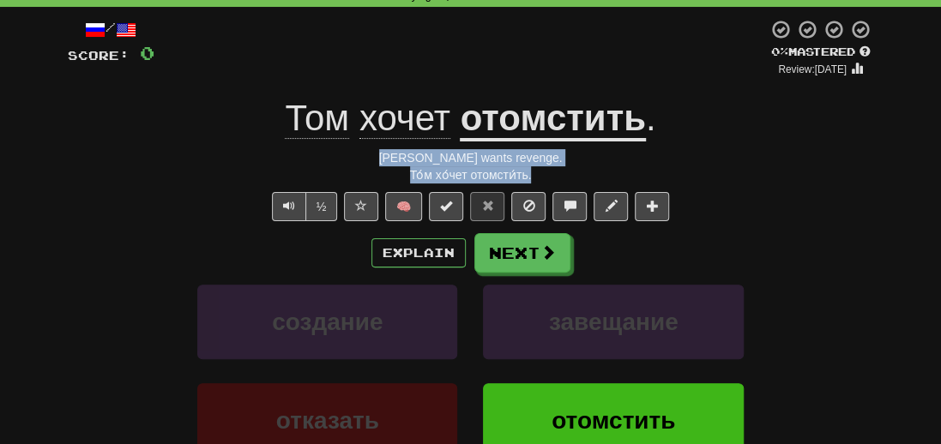
drag, startPoint x: 550, startPoint y: 180, endPoint x: 403, endPoint y: 157, distance: 148.5
click at [403, 157] on div "/ Score: 0 0 % Mastered Review: 2025-09-20 Том хочет отомстить . Tom wants reve…" at bounding box center [471, 296] width 806 height 555
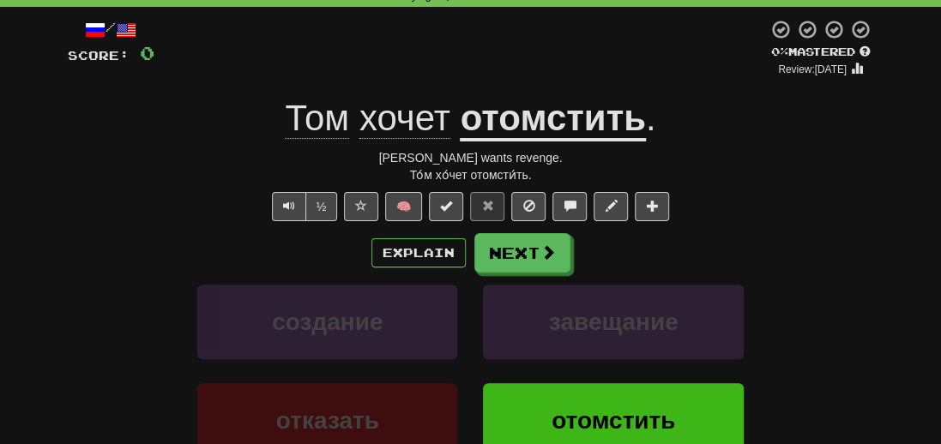
click at [34, 318] on div "Correct : 0 Incorrect : 1 To go : 10 Playing : 10,000 Most Common / Score: 0 0 …" at bounding box center [470, 278] width 941 height 640
click at [480, 257] on button "Next" at bounding box center [523, 253] width 96 height 39
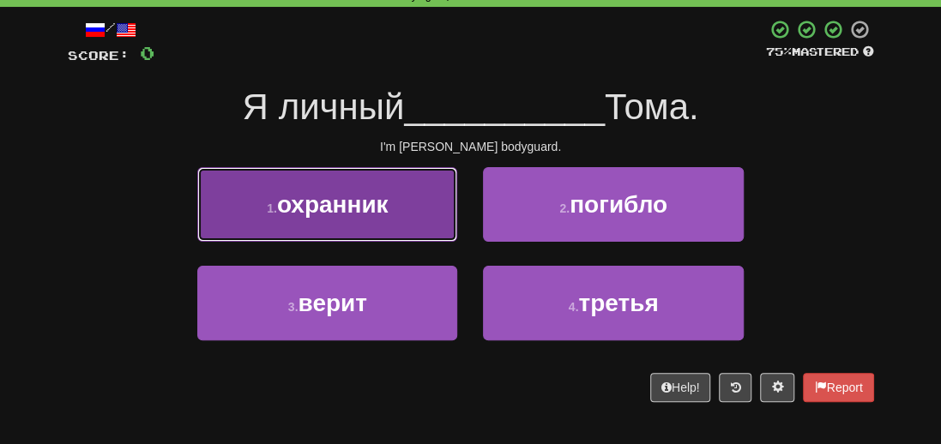
click at [360, 202] on span "охранник" at bounding box center [333, 204] width 112 height 27
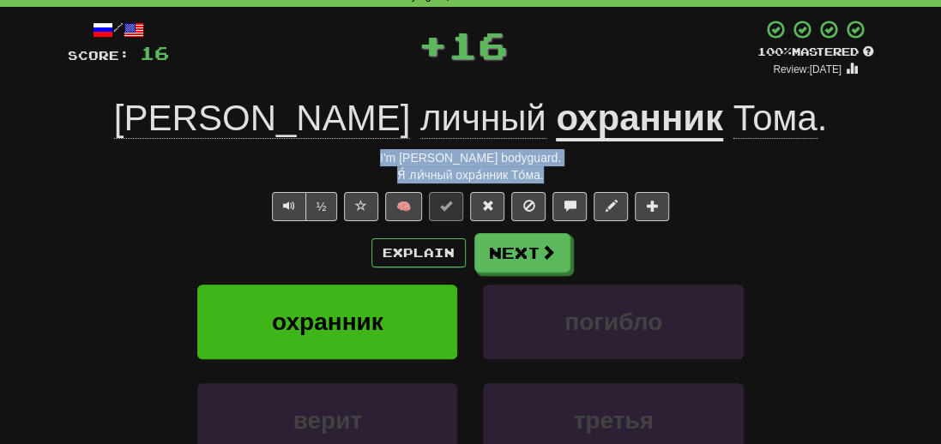
drag, startPoint x: 577, startPoint y: 174, endPoint x: 396, endPoint y: 159, distance: 181.7
click at [396, 159] on div "/ Score: 16 + 16 100 % Mastered Review: 2026-03-19 Я личный охранник Тома . I'm…" at bounding box center [471, 296] width 806 height 555
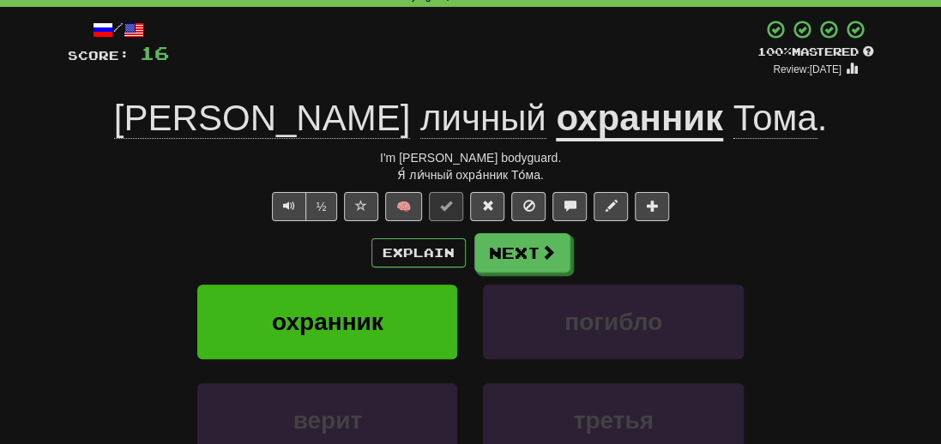
click at [74, 356] on div "охранник погибло" at bounding box center [471, 334] width 858 height 99
click at [549, 259] on span at bounding box center [548, 252] width 15 height 15
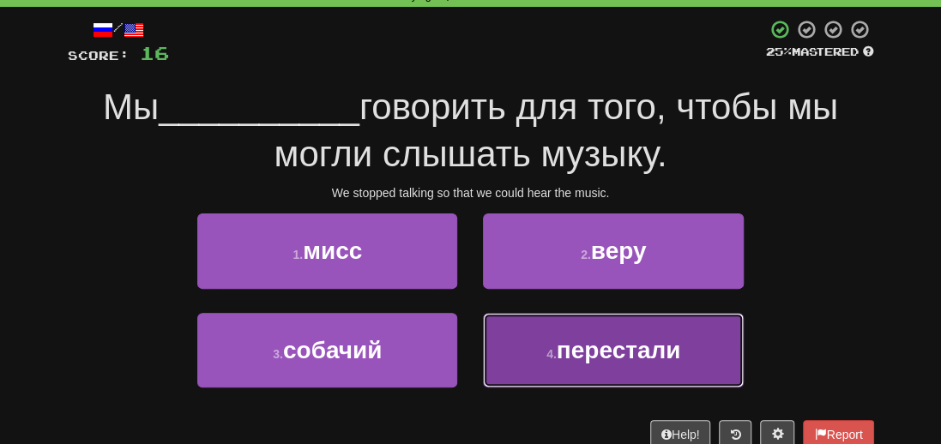
click at [630, 359] on span "перестали" at bounding box center [619, 350] width 124 height 27
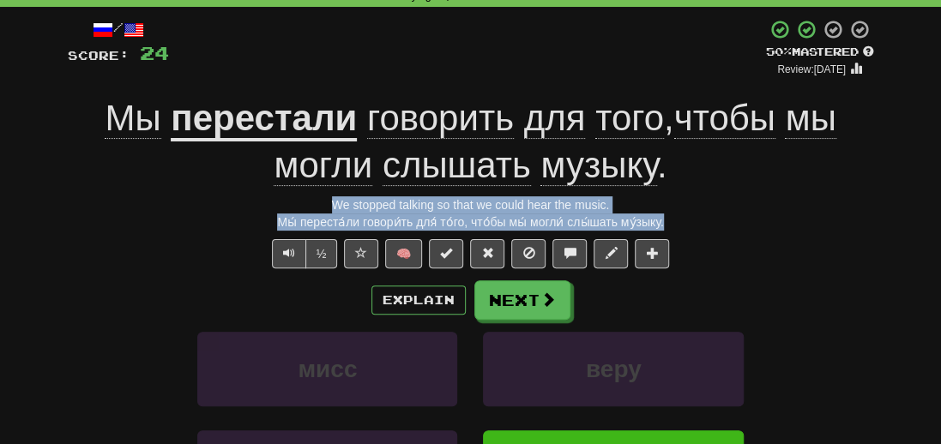
drag, startPoint x: 669, startPoint y: 226, endPoint x: 269, endPoint y: 208, distance: 400.2
click at [269, 208] on div "/ Score: 24 + 8 50 % Mastered Review: 2025-09-30 Мы перестали говорить для того…" at bounding box center [471, 319] width 806 height 601
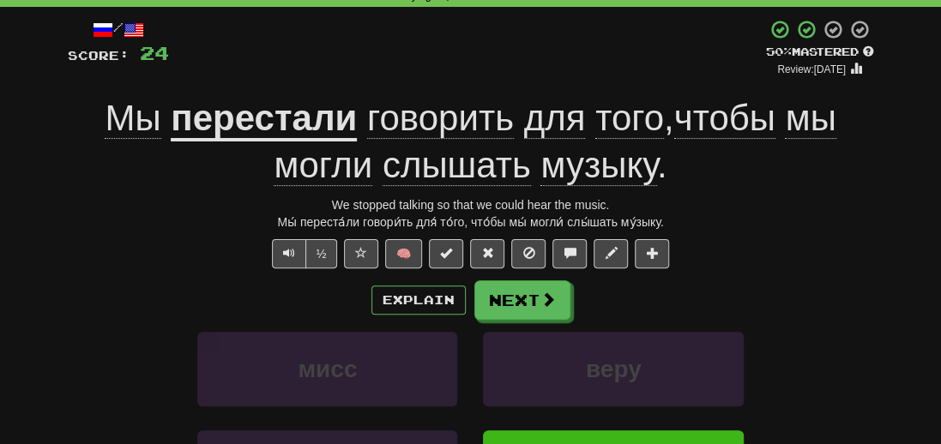
click at [68, 321] on div "Explain Next мисс веру собачий перестали Learn more: мисс веру собачий перестали" at bounding box center [471, 418] width 806 height 275
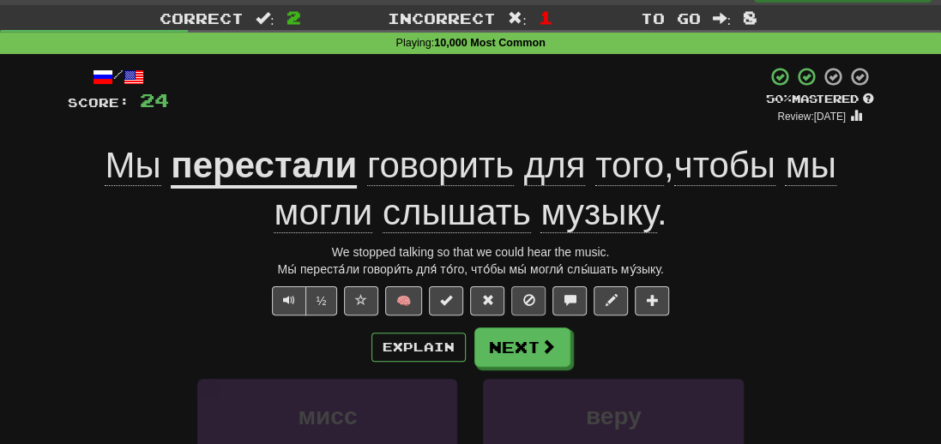
scroll to position [0, 0]
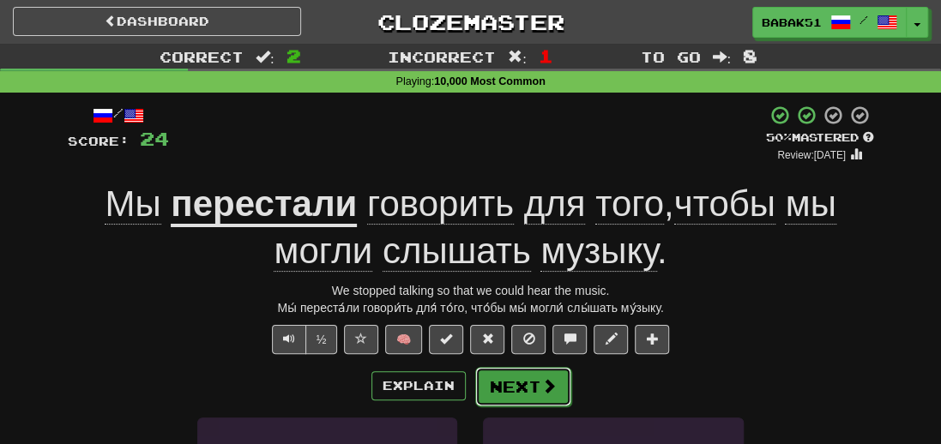
click at [534, 387] on button "Next" at bounding box center [523, 386] width 96 height 39
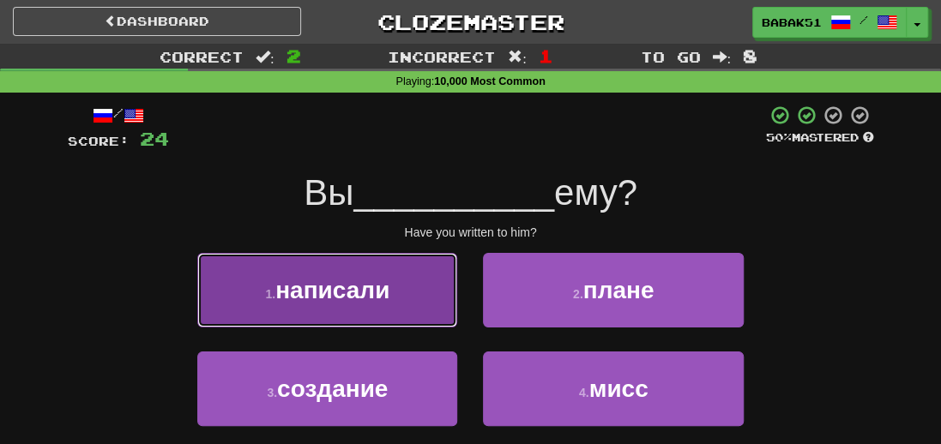
click at [370, 305] on button "1 . написали" at bounding box center [327, 290] width 260 height 75
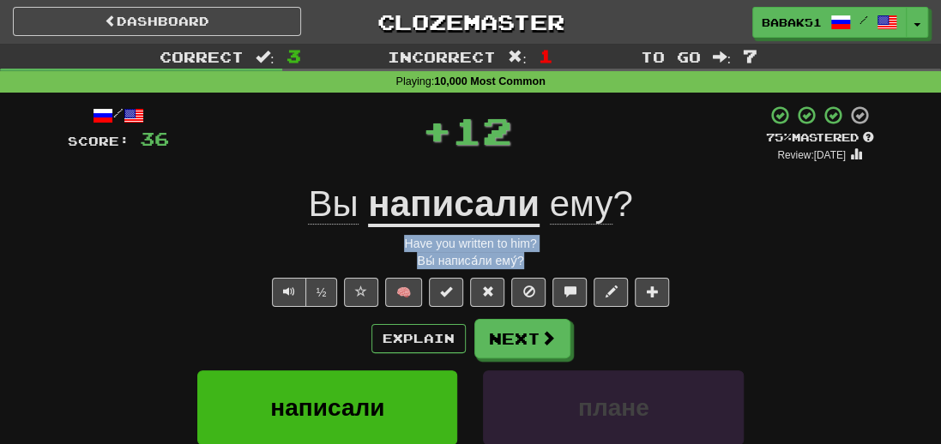
drag, startPoint x: 547, startPoint y: 256, endPoint x: 371, endPoint y: 246, distance: 177.0
click at [371, 246] on div "/ Score: 36 + 12 75 % Mastered Review: 2025-10-20 Вы написали ему ? Have you wr…" at bounding box center [471, 382] width 806 height 555
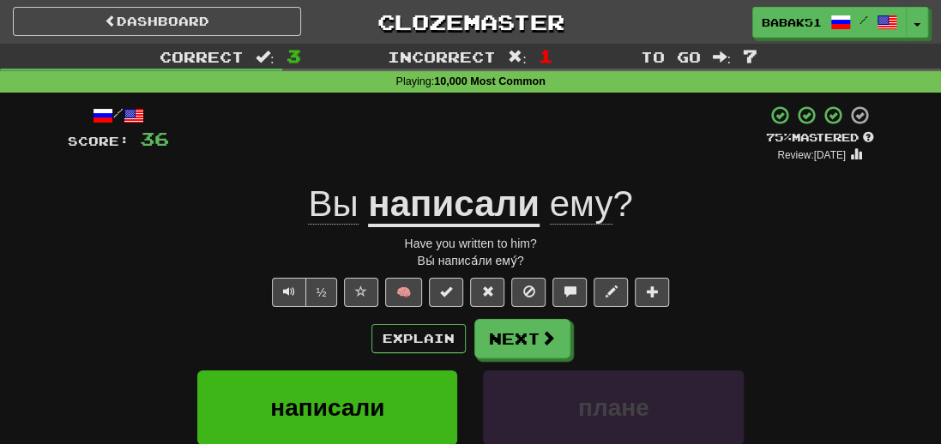
click at [31, 351] on div "Correct : 3 Incorrect : 1 To go : 7 Playing : 10,000 Most Common / Score: 36 + …" at bounding box center [470, 364] width 941 height 640
click at [518, 335] on button "Next" at bounding box center [523, 339] width 96 height 39
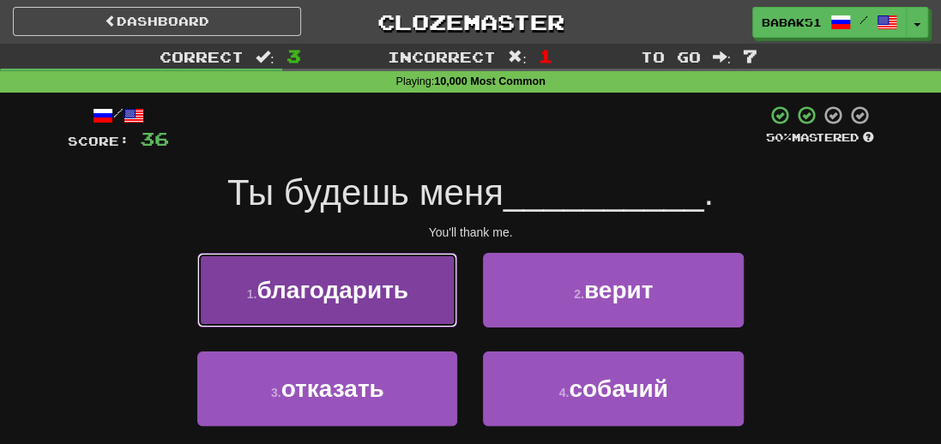
click at [326, 293] on span "благодарить" at bounding box center [333, 290] width 152 height 27
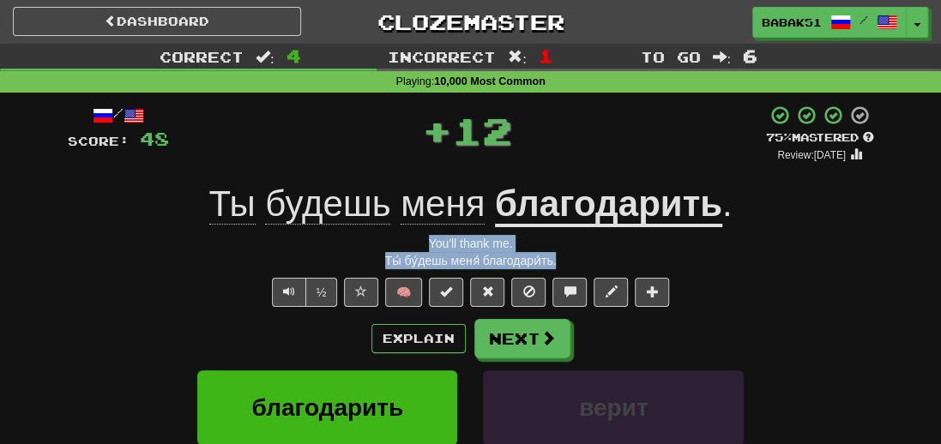
drag, startPoint x: 595, startPoint y: 262, endPoint x: 355, endPoint y: 243, distance: 240.1
click at [355, 243] on div "/ Score: 48 + 12 75 % Mastered Review: 2025-10-20 Ты будешь меня благодарить . …" at bounding box center [471, 382] width 806 height 555
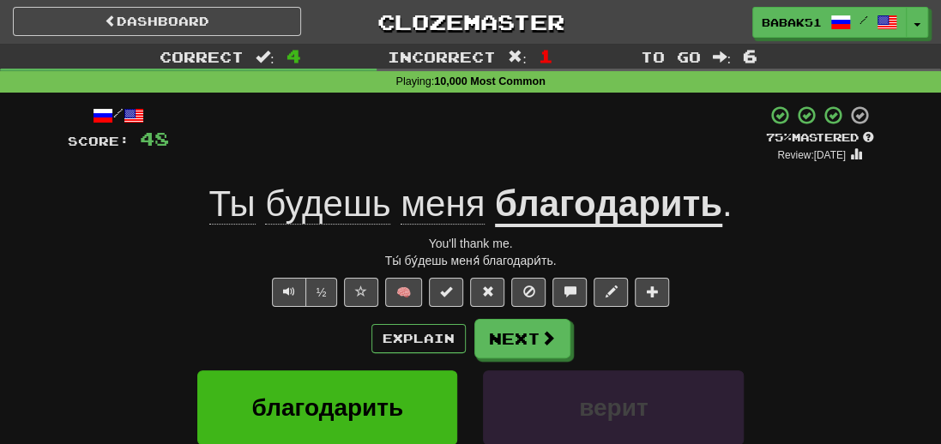
click at [504, 340] on button "Next" at bounding box center [523, 339] width 96 height 39
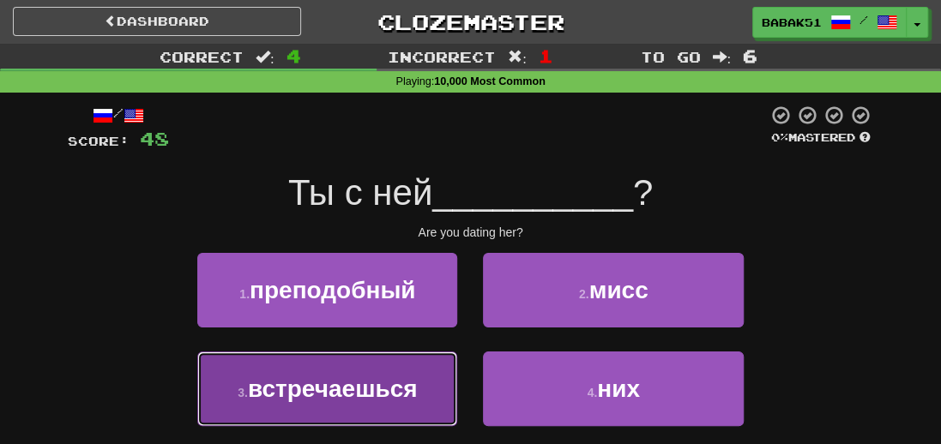
click at [324, 395] on span "встречаешься" at bounding box center [333, 389] width 170 height 27
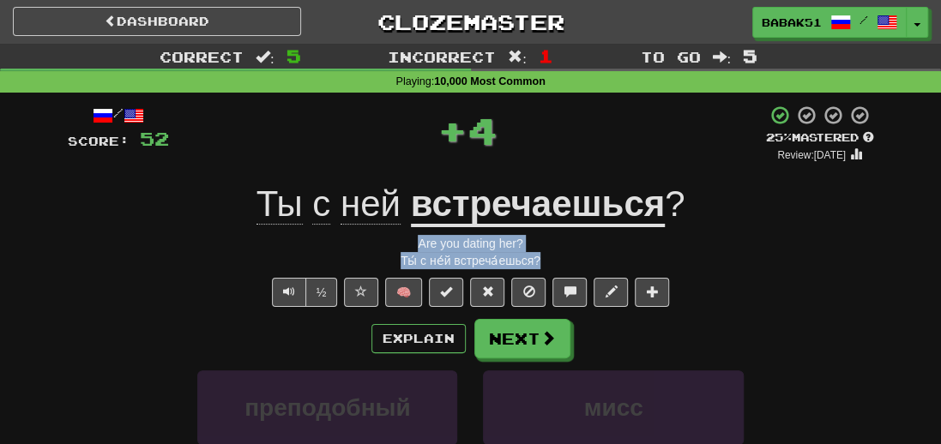
drag, startPoint x: 565, startPoint y: 263, endPoint x: 381, endPoint y: 235, distance: 185.8
click at [381, 235] on div "/ Score: 52 + 4 25 % Mastered Review: 2025-09-21 Ты с ней встречаешься ? Are yo…" at bounding box center [471, 382] width 806 height 555
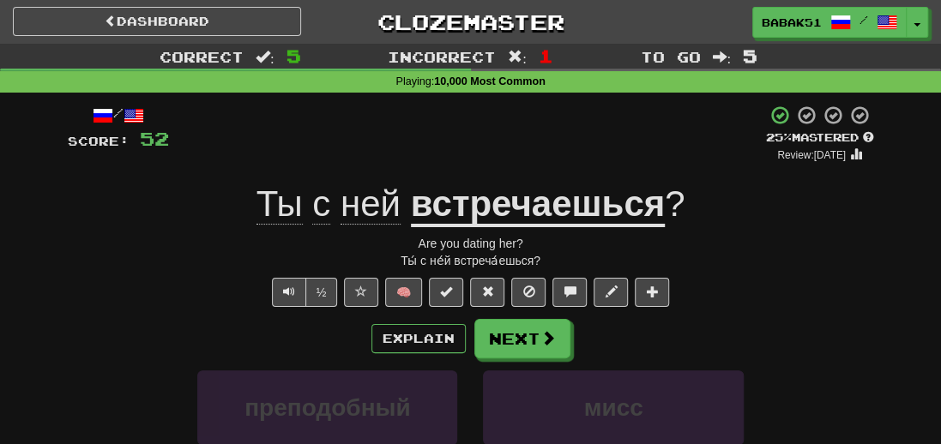
click at [75, 337] on div "Explain Next" at bounding box center [471, 338] width 806 height 39
click at [547, 346] on span at bounding box center [548, 338] width 15 height 15
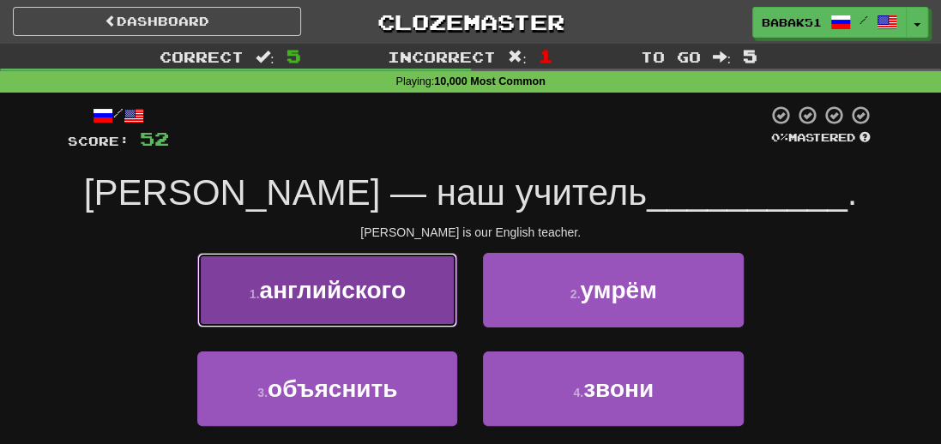
click at [370, 305] on button "1 . английского" at bounding box center [327, 290] width 260 height 75
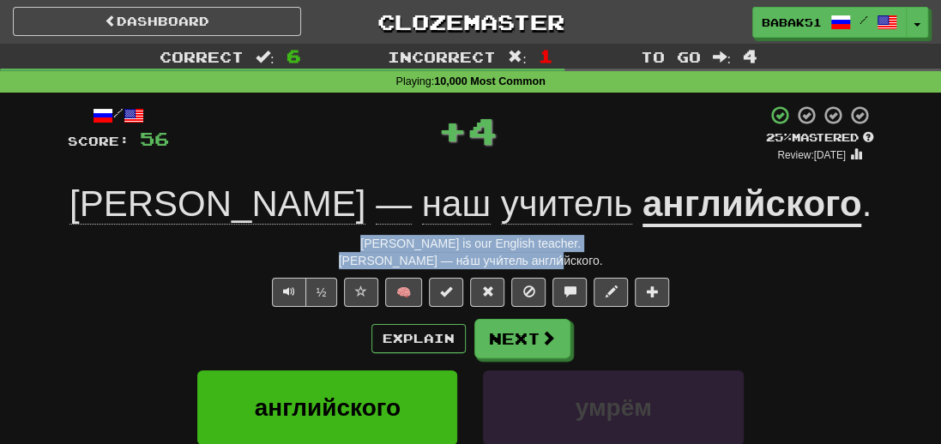
drag, startPoint x: 630, startPoint y: 265, endPoint x: 357, endPoint y: 246, distance: 273.5
click at [357, 246] on div "/ Score: 56 + 4 25 % Mastered Review: 2025-09-21 Браун — наш учитель английског…" at bounding box center [471, 382] width 806 height 555
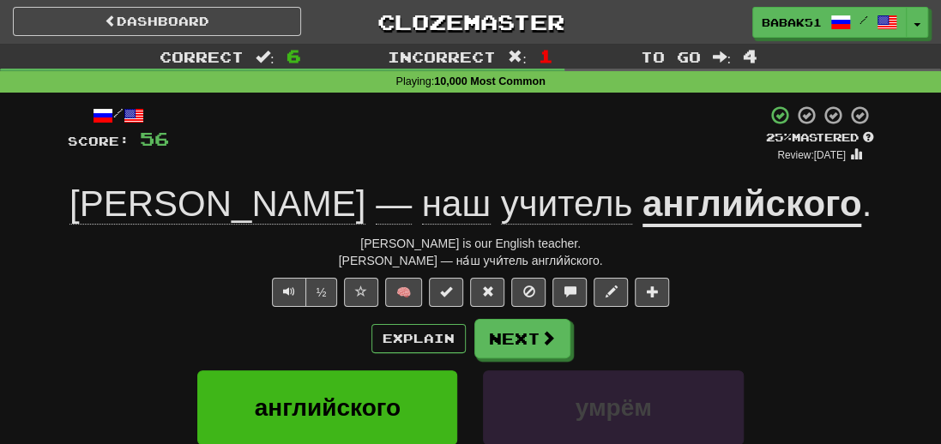
click at [47, 373] on div "Correct : 6 Incorrect : 1 To go : 4 Playing : 10,000 Most Common / Score: 56 + …" at bounding box center [470, 364] width 941 height 640
click at [520, 333] on button "Next" at bounding box center [523, 339] width 96 height 39
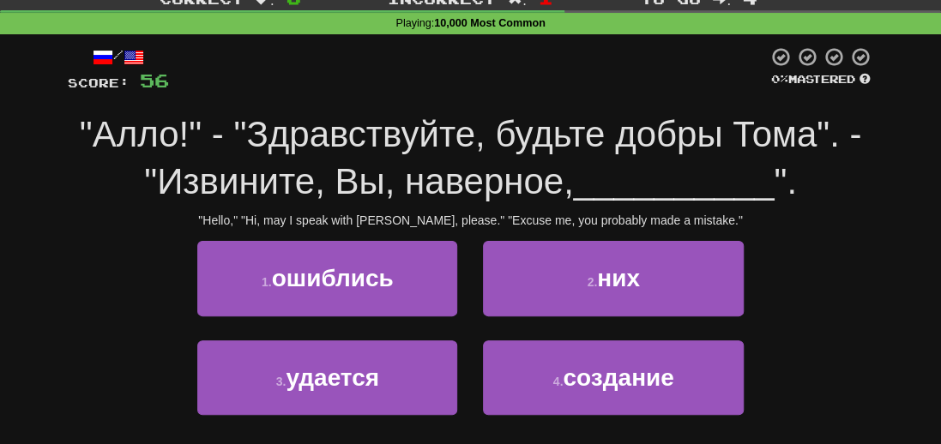
scroll to position [86, 0]
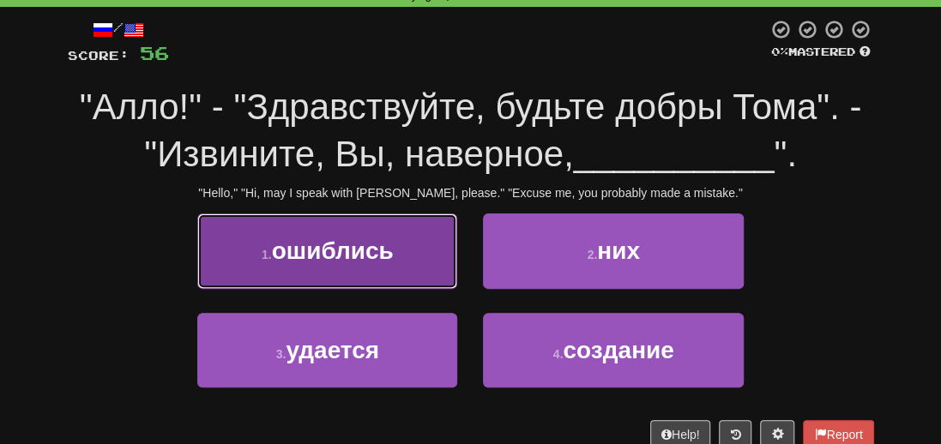
click at [311, 276] on button "1 . ошиблись" at bounding box center [327, 251] width 260 height 75
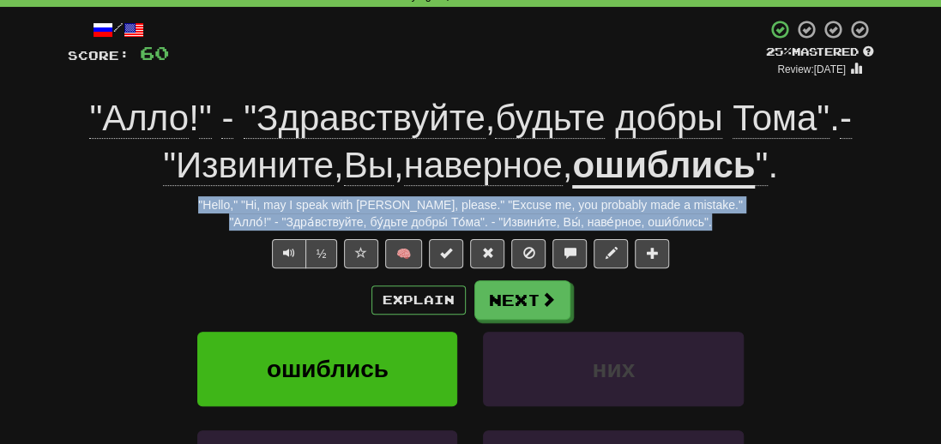
drag, startPoint x: 723, startPoint y: 223, endPoint x: 166, endPoint y: 208, distance: 557.9
click at [166, 208] on div "/ Score: 60 + 4 25 % Mastered Review: 2025-09-21 "Алло ! " - "Здравствуйте , бу…" at bounding box center [471, 319] width 806 height 601
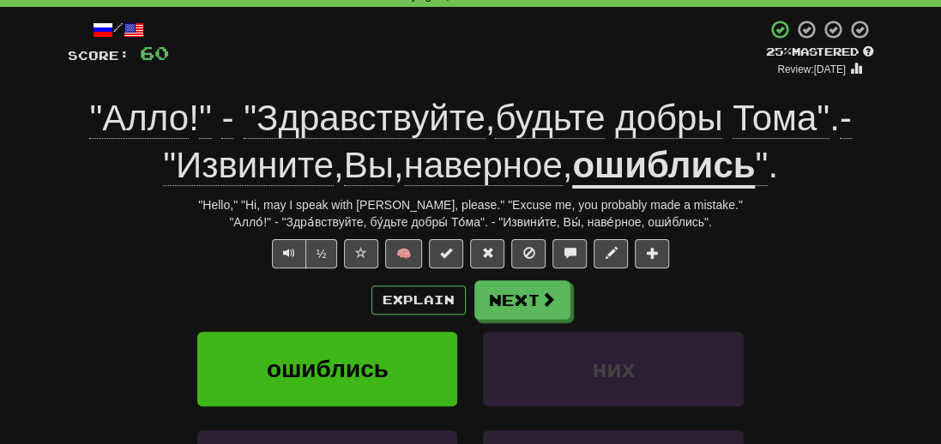
click at [67, 365] on div "ошиблись них" at bounding box center [471, 381] width 858 height 99
click at [520, 291] on button "Next" at bounding box center [523, 300] width 96 height 39
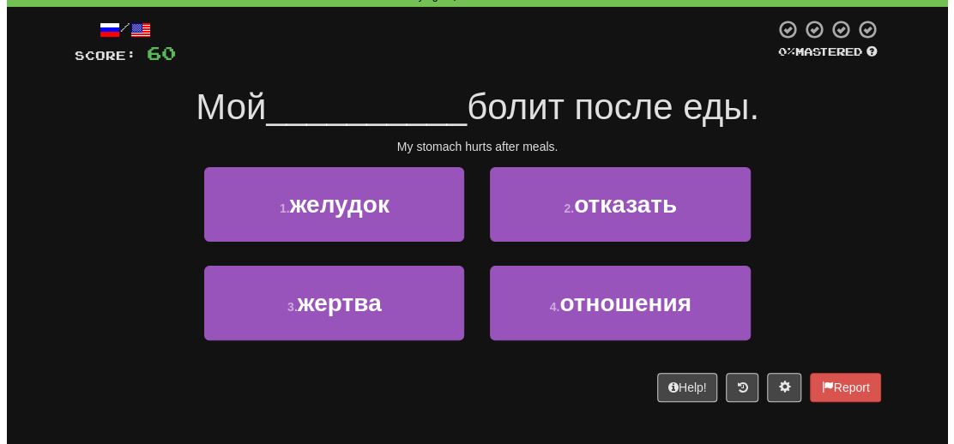
scroll to position [0, 0]
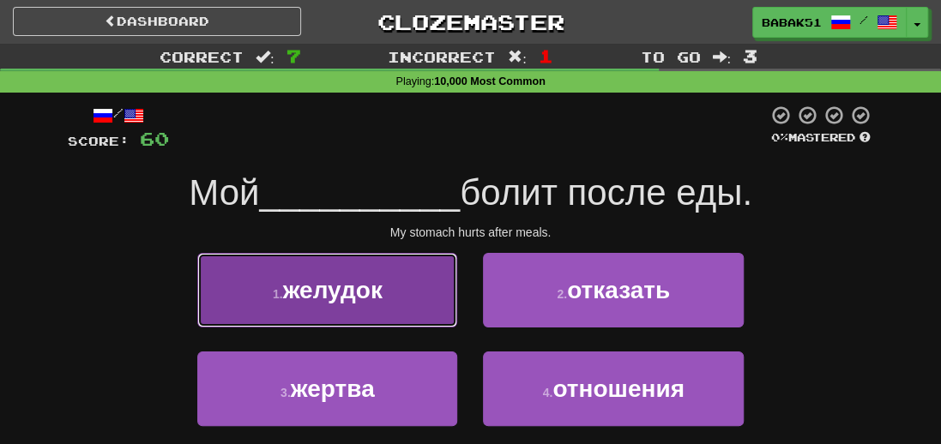
click at [292, 320] on button "1 . желудок" at bounding box center [327, 290] width 260 height 75
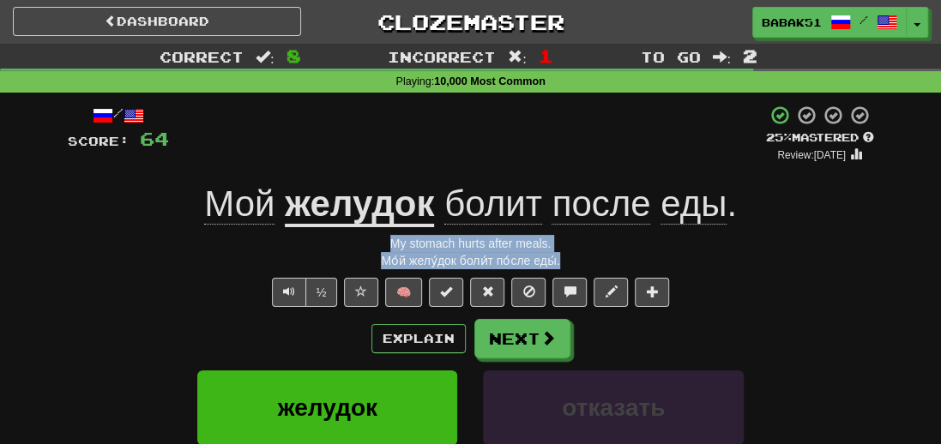
drag, startPoint x: 614, startPoint y: 255, endPoint x: 380, endPoint y: 245, distance: 234.5
click at [380, 245] on div "/ Score: 64 + 4 25 % Mastered Review: 2025-09-21 Мой желудок болит после еды . …" at bounding box center [471, 382] width 806 height 555
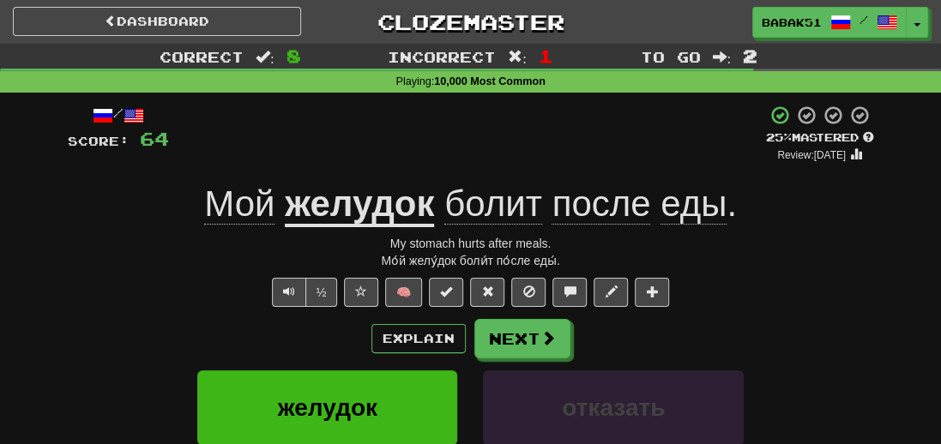
click at [35, 356] on div "Correct : 8 Incorrect : 1 To go : 2 Playing : 10,000 Most Common / Score: 64 + …" at bounding box center [470, 364] width 941 height 640
click at [518, 331] on button "Next" at bounding box center [523, 339] width 96 height 39
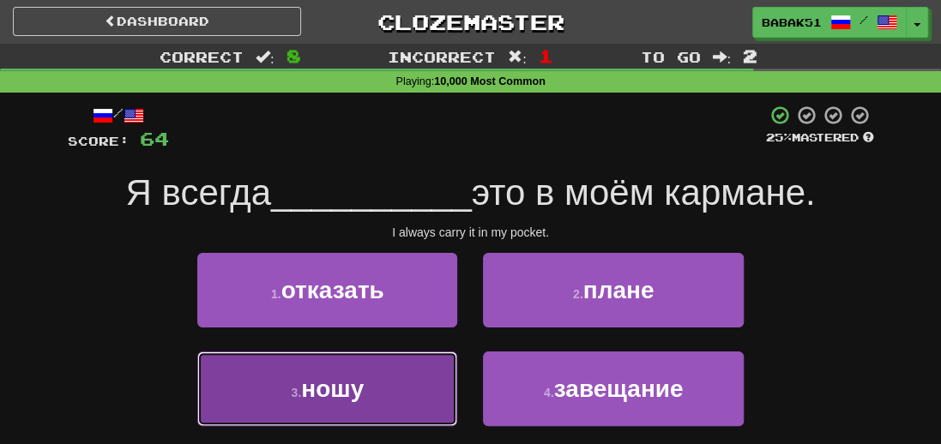
click at [376, 372] on button "3 . ношу" at bounding box center [327, 389] width 260 height 75
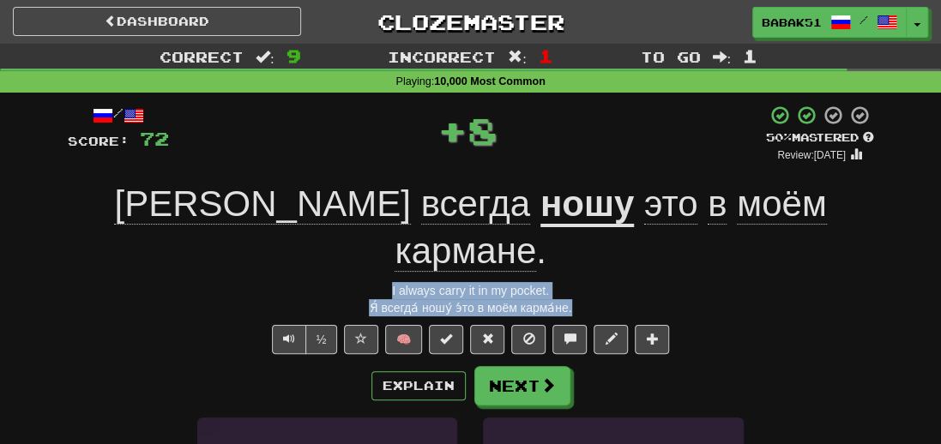
drag, startPoint x: 608, startPoint y: 263, endPoint x: 354, endPoint y: 245, distance: 254.7
click at [354, 245] on div "/ Score: 72 + 8 50 % Mastered Review: 2025-09-30 Я всегда ношу это в моём карма…" at bounding box center [471, 405] width 806 height 601
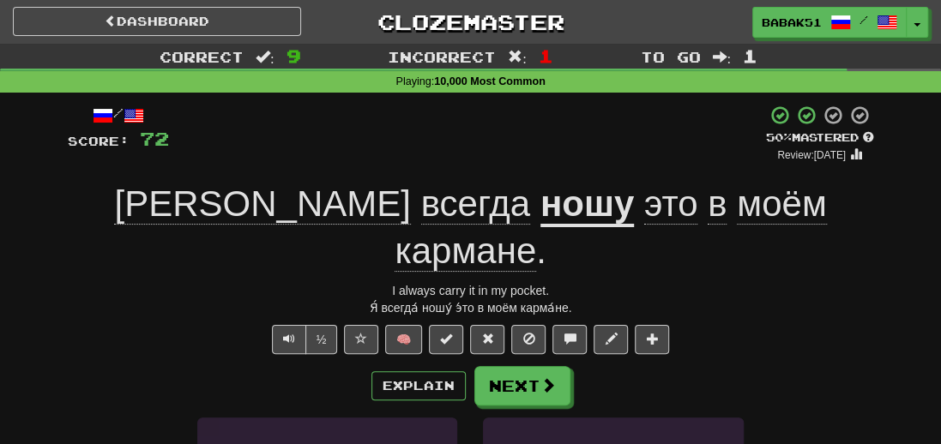
click at [69, 325] on div "½ 🧠" at bounding box center [471, 339] width 806 height 29
click at [537, 367] on button "Next" at bounding box center [523, 386] width 96 height 39
